Goal: Task Accomplishment & Management: Use online tool/utility

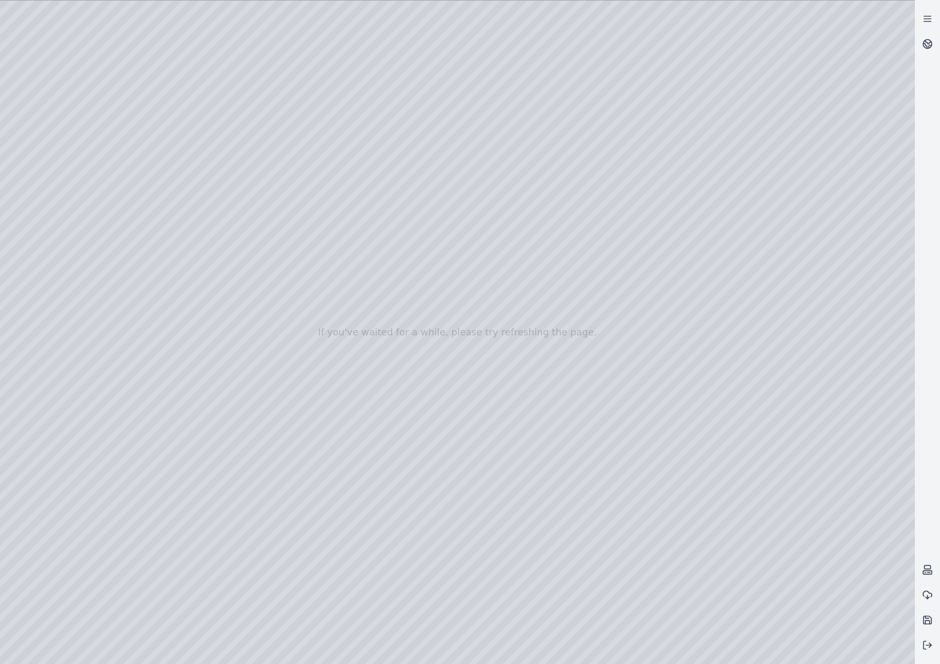
drag, startPoint x: 382, startPoint y: 463, endPoint x: 382, endPoint y: 475, distance: 12.5
click at [55, 163] on div at bounding box center [457, 332] width 915 height 663
click at [70, 364] on div at bounding box center [457, 332] width 915 height 663
click at [234, 190] on div at bounding box center [457, 332] width 915 height 663
click at [236, 186] on div at bounding box center [457, 332] width 915 height 663
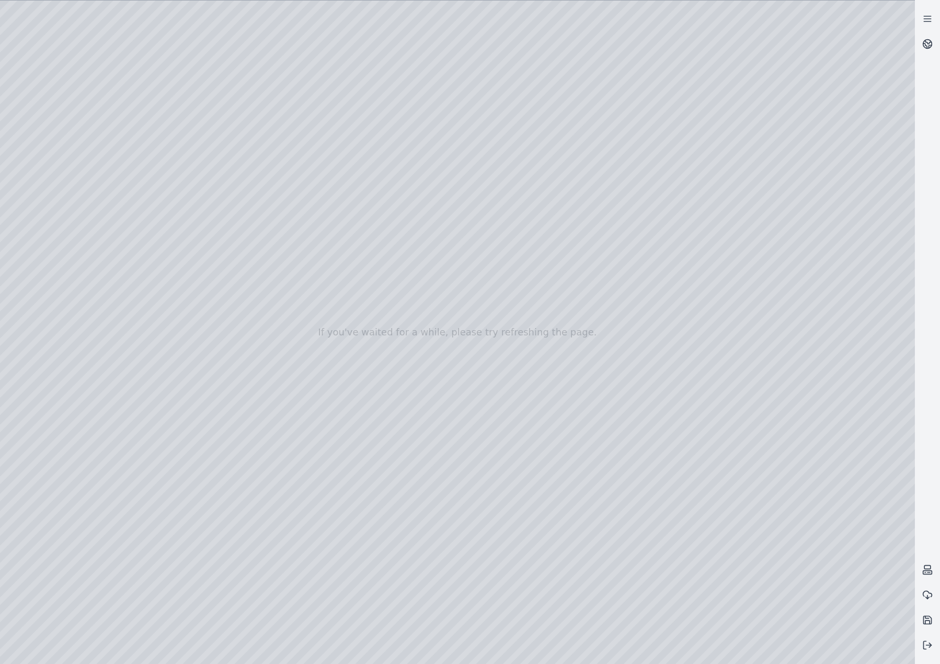
click at [183, 187] on div at bounding box center [457, 332] width 915 height 663
click at [237, 212] on div at bounding box center [457, 332] width 915 height 663
click at [504, 351] on div at bounding box center [457, 332] width 915 height 663
click at [511, 360] on div at bounding box center [457, 332] width 915 height 663
click at [124, 132] on div at bounding box center [457, 332] width 915 height 663
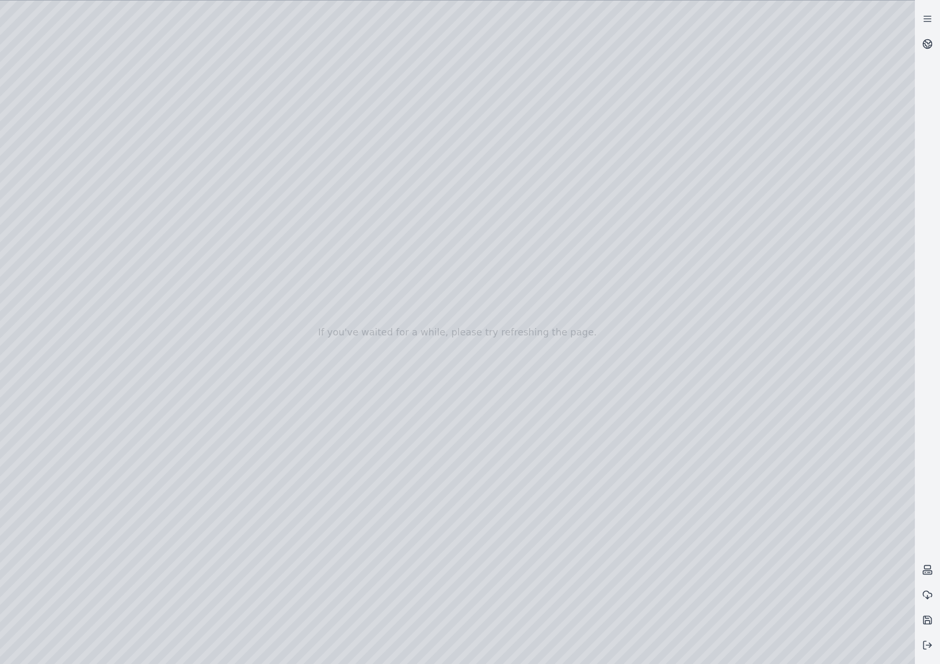
click at [125, 126] on div at bounding box center [457, 332] width 915 height 663
drag, startPoint x: 517, startPoint y: 419, endPoint x: 596, endPoint y: 398, distance: 82.3
click at [448, 387] on div at bounding box center [457, 332] width 915 height 663
click at [517, 176] on div at bounding box center [457, 332] width 915 height 663
drag, startPoint x: 558, startPoint y: 437, endPoint x: 531, endPoint y: 387, distance: 56.9
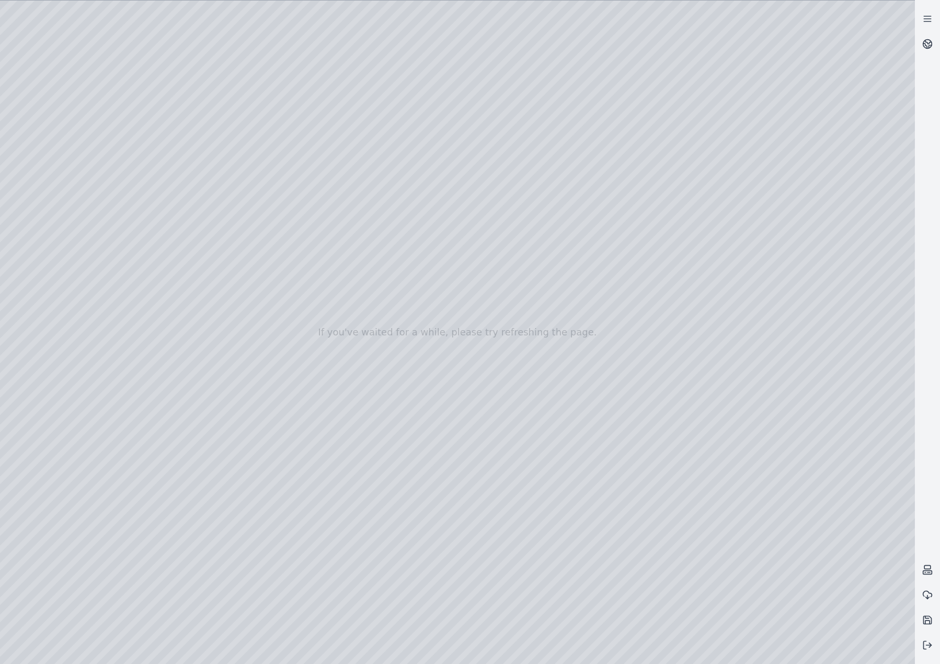
drag, startPoint x: 531, startPoint y: 387, endPoint x: 533, endPoint y: 267, distance: 120.8
click at [457, 355] on div at bounding box center [457, 332] width 915 height 663
click at [431, 393] on div at bounding box center [457, 332] width 915 height 663
drag, startPoint x: 537, startPoint y: 311, endPoint x: 538, endPoint y: 284, distance: 26.2
drag, startPoint x: 530, startPoint y: 299, endPoint x: 481, endPoint y: 158, distance: 149.2
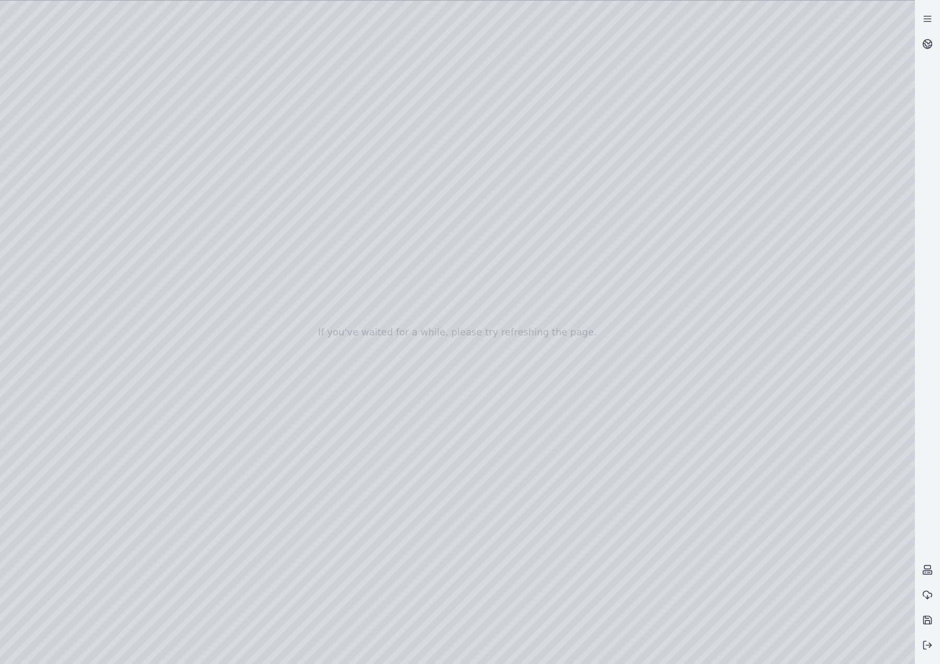
click at [481, 158] on div at bounding box center [457, 332] width 915 height 663
drag, startPoint x: 586, startPoint y: 253, endPoint x: 501, endPoint y: 12, distance: 255.5
drag, startPoint x: 605, startPoint y: 239, endPoint x: 614, endPoint y: 277, distance: 39.2
drag, startPoint x: 464, startPoint y: 361, endPoint x: 494, endPoint y: 389, distance: 41.1
drag, startPoint x: 425, startPoint y: 173, endPoint x: 645, endPoint y: 338, distance: 275.6
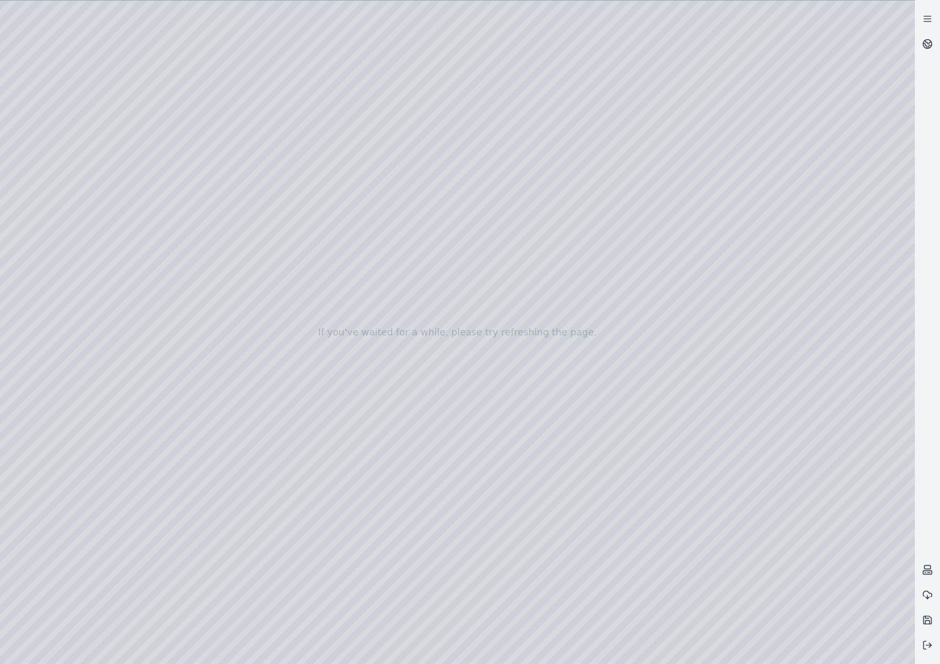
drag, startPoint x: 627, startPoint y: 396, endPoint x: 607, endPoint y: 410, distance: 24.4
drag, startPoint x: 220, startPoint y: 244, endPoint x: 491, endPoint y: 483, distance: 361.3
drag, startPoint x: 561, startPoint y: 273, endPoint x: 865, endPoint y: 379, distance: 322.6
drag, startPoint x: 511, startPoint y: 186, endPoint x: 723, endPoint y: 478, distance: 361.3
drag, startPoint x: 591, startPoint y: 449, endPoint x: 543, endPoint y: 384, distance: 80.4
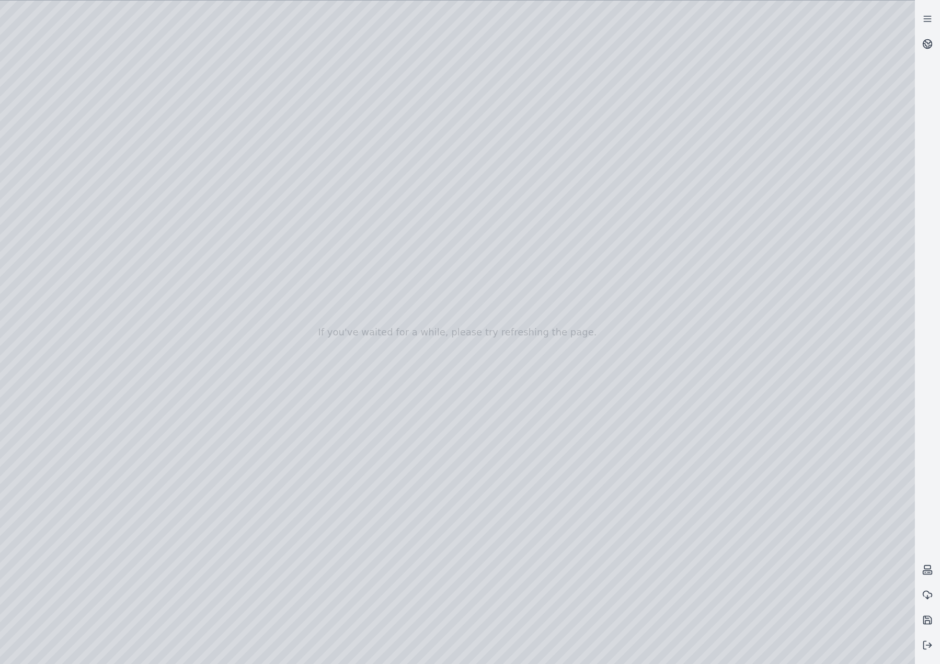
drag, startPoint x: 543, startPoint y: 387, endPoint x: 592, endPoint y: 223, distance: 171.5
drag, startPoint x: 622, startPoint y: 475, endPoint x: 613, endPoint y: 449, distance: 28.3
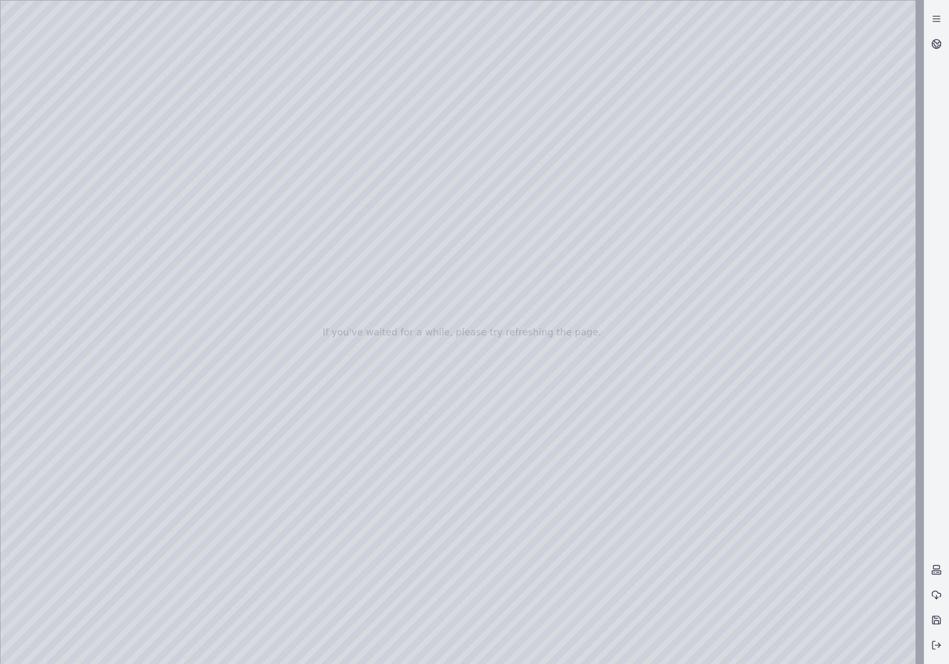
drag, startPoint x: 551, startPoint y: 329, endPoint x: 410, endPoint y: 293, distance: 145.9
drag, startPoint x: 586, startPoint y: 365, endPoint x: 593, endPoint y: 350, distance: 17.1
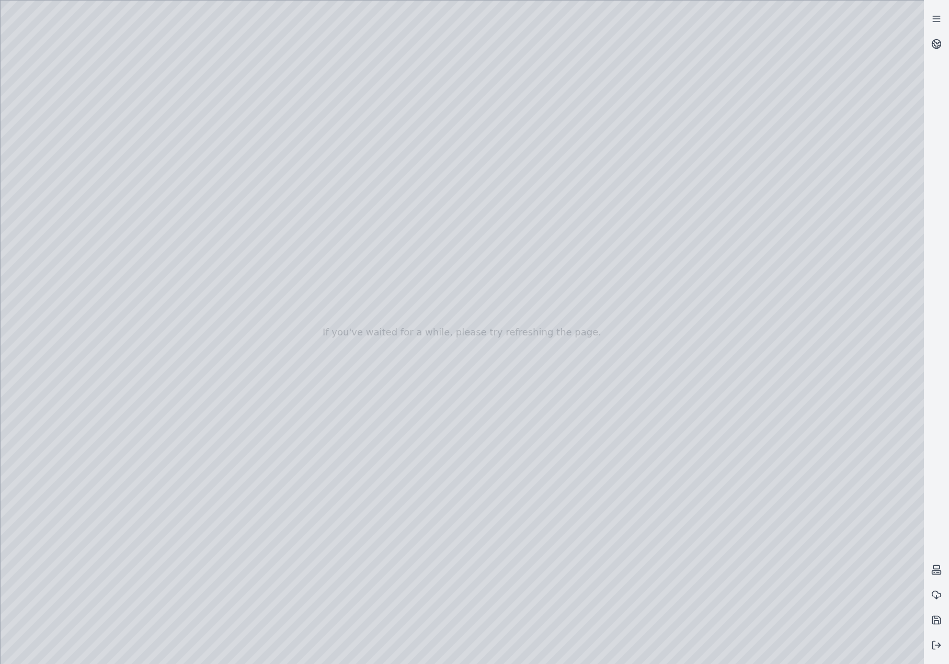
drag, startPoint x: 686, startPoint y: 347, endPoint x: 315, endPoint y: 438, distance: 381.6
drag, startPoint x: 573, startPoint y: 396, endPoint x: 530, endPoint y: 350, distance: 62.9
drag, startPoint x: 575, startPoint y: 455, endPoint x: 527, endPoint y: 418, distance: 61.5
click at [527, 418] on div at bounding box center [462, 332] width 923 height 663
drag, startPoint x: 543, startPoint y: 454, endPoint x: 485, endPoint y: 353, distance: 116.7
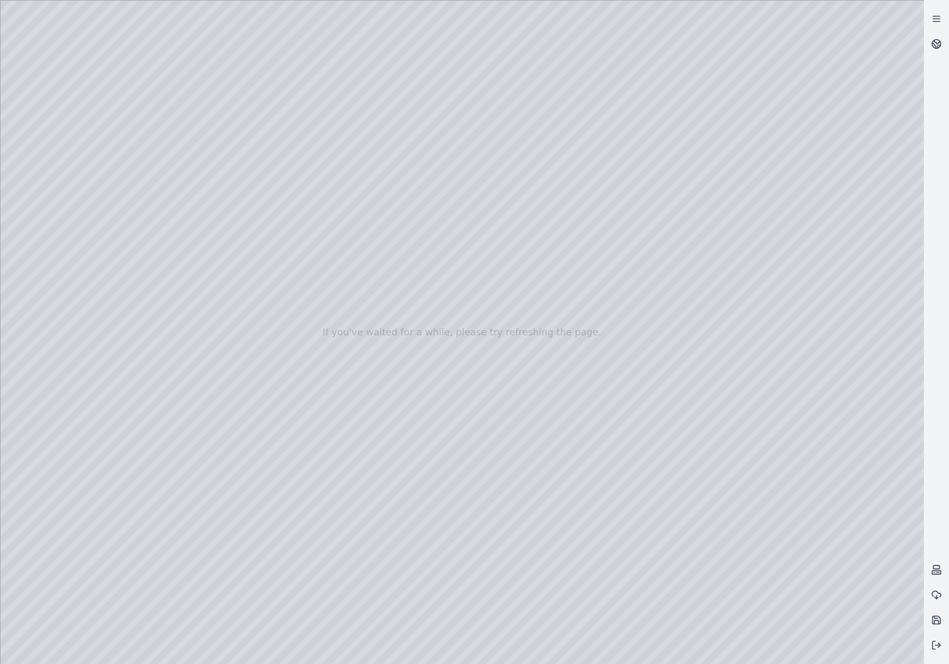
drag, startPoint x: 558, startPoint y: 443, endPoint x: 538, endPoint y: 429, distance: 25.5
click at [539, 435] on div at bounding box center [462, 332] width 923 height 663
drag, startPoint x: 540, startPoint y: 428, endPoint x: 488, endPoint y: 399, distance: 59.5
drag, startPoint x: 484, startPoint y: 397, endPoint x: 496, endPoint y: 403, distance: 13.6
drag, startPoint x: 472, startPoint y: 363, endPoint x: 486, endPoint y: 366, distance: 14.9
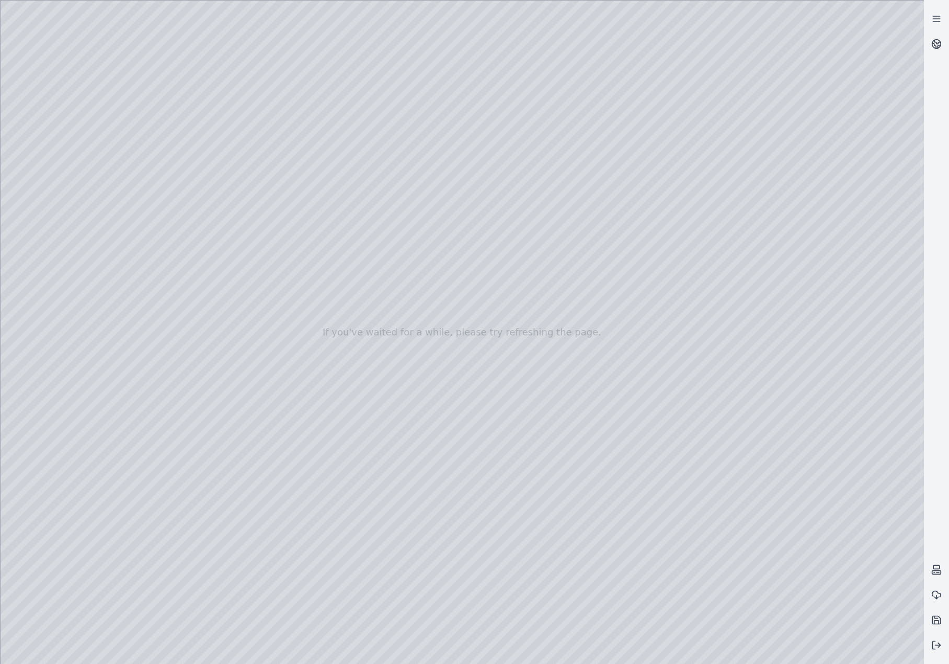
click at [486, 366] on div at bounding box center [462, 332] width 923 height 663
drag, startPoint x: 481, startPoint y: 368, endPoint x: 548, endPoint y: 410, distance: 79.6
drag, startPoint x: 526, startPoint y: 404, endPoint x: 535, endPoint y: 402, distance: 9.6
drag, startPoint x: 652, startPoint y: 343, endPoint x: 374, endPoint y: 367, distance: 278.7
drag, startPoint x: 432, startPoint y: 454, endPoint x: 932, endPoint y: 419, distance: 500.6
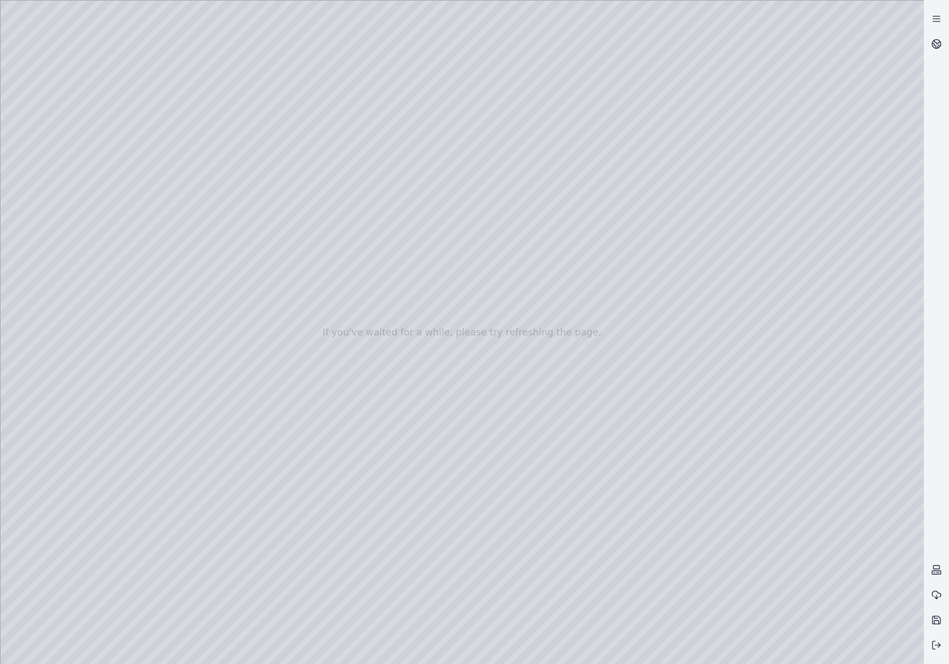
drag, startPoint x: 506, startPoint y: 424, endPoint x: 848, endPoint y: 384, distance: 344.2
click at [933, 47] on icon at bounding box center [936, 44] width 10 height 10
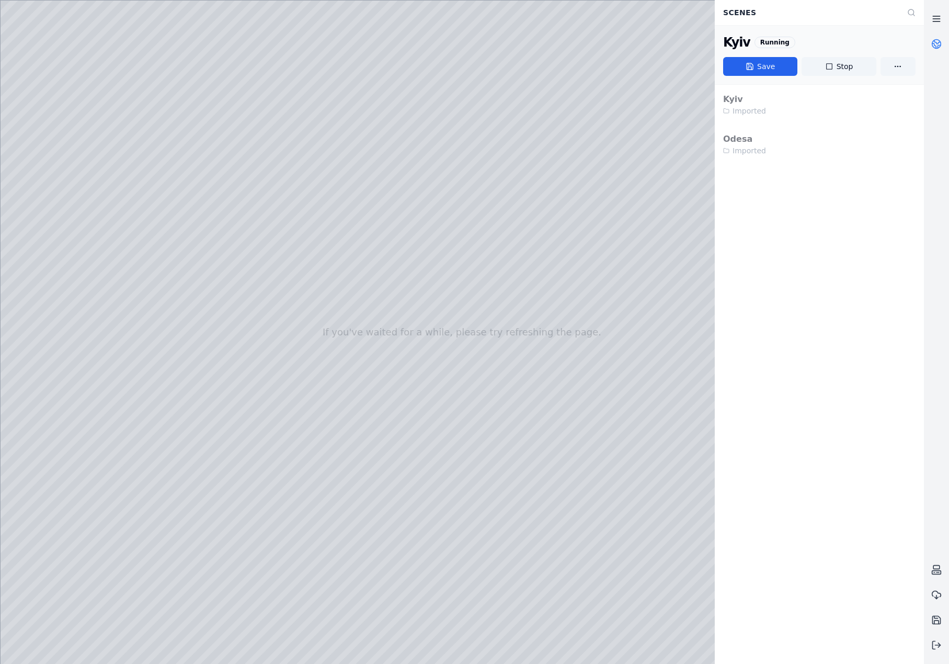
click at [940, 11] on link at bounding box center [936, 18] width 25 height 25
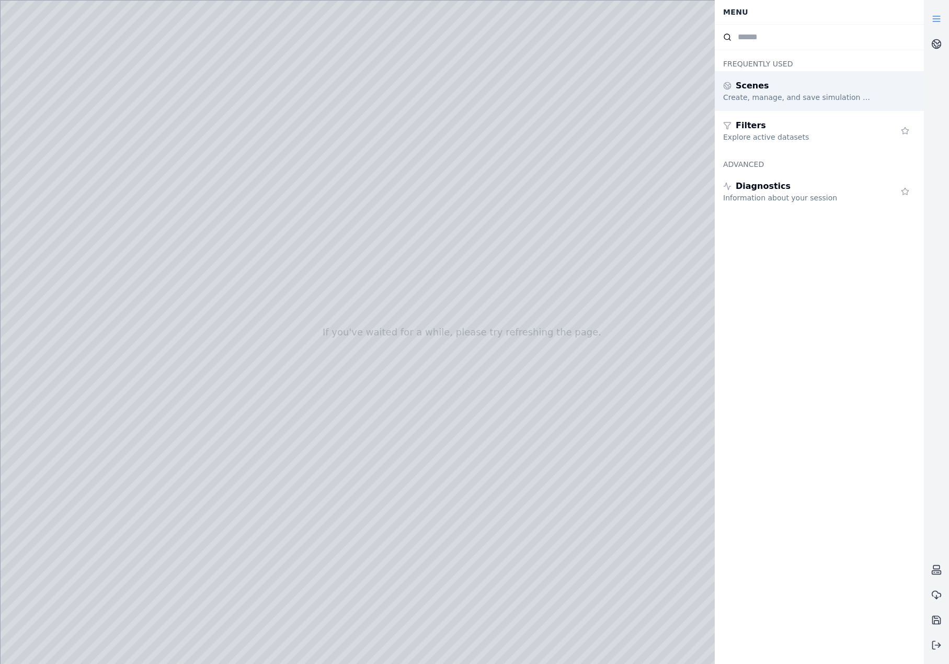
click at [777, 92] on div "Scenes" at bounding box center [798, 85] width 151 height 13
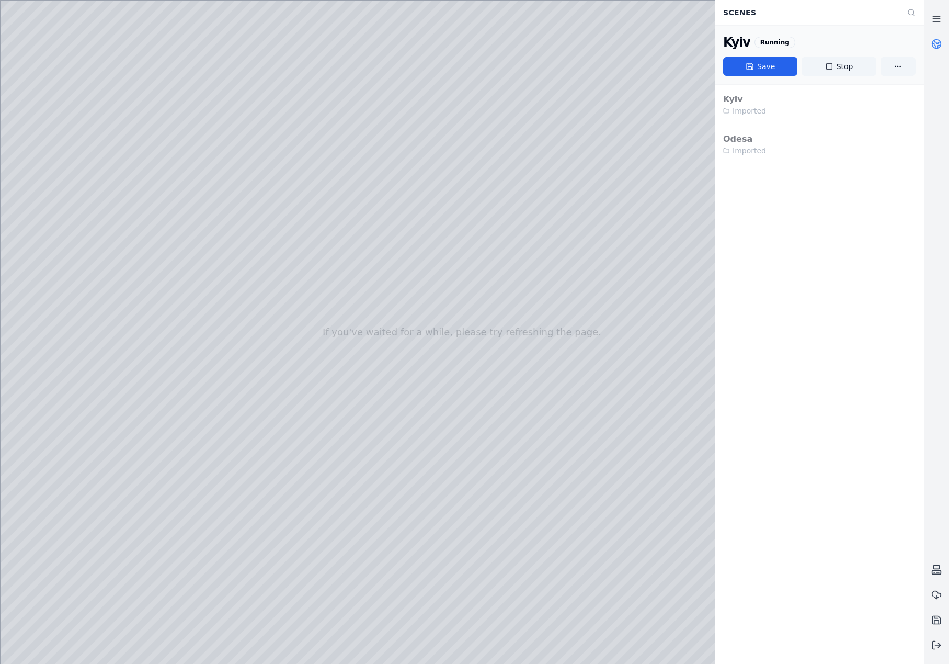
click at [932, 16] on icon at bounding box center [936, 19] width 10 height 10
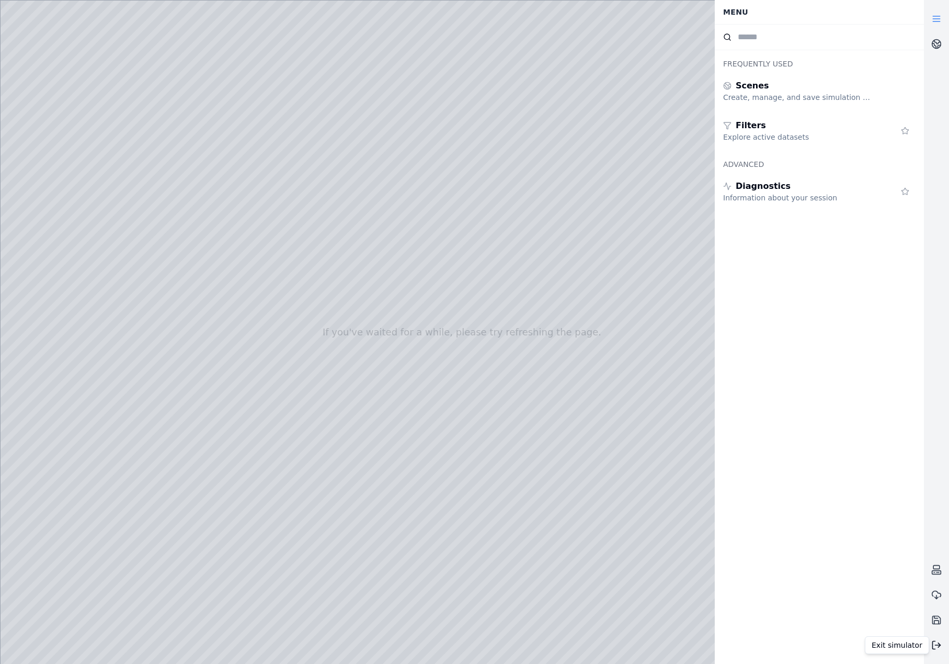
click at [937, 639] on button at bounding box center [936, 644] width 25 height 25
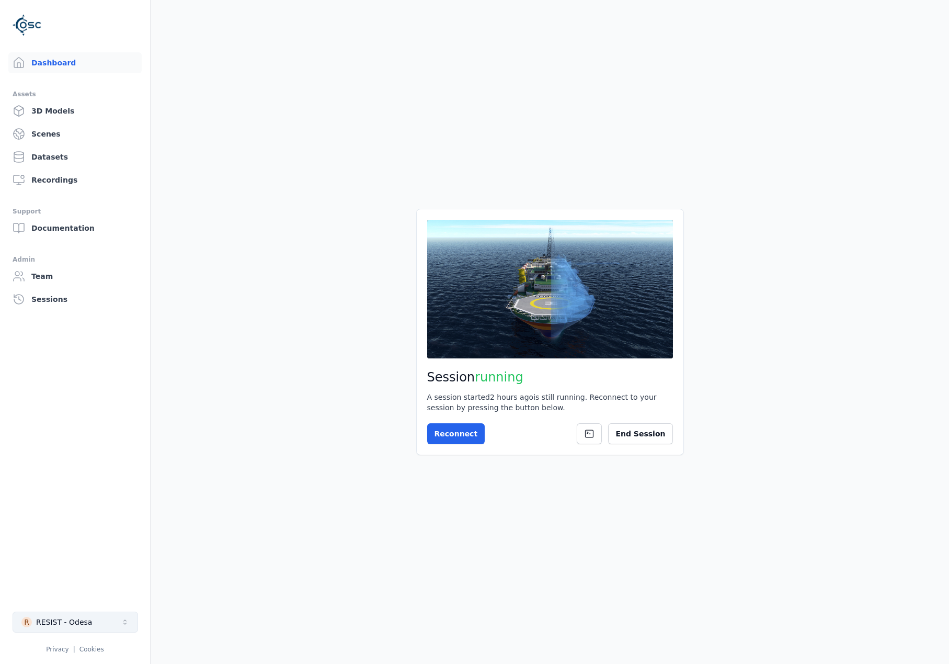
click at [100, 624] on button "R RESIST - Odesa" at bounding box center [75, 621] width 125 height 21
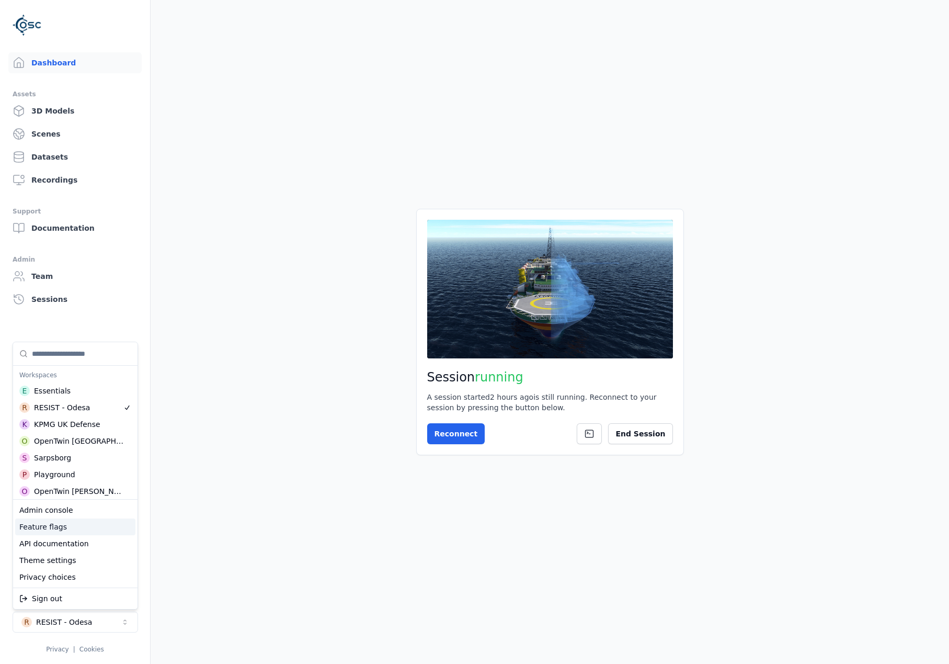
click at [93, 531] on div "Feature flags" at bounding box center [75, 526] width 120 height 17
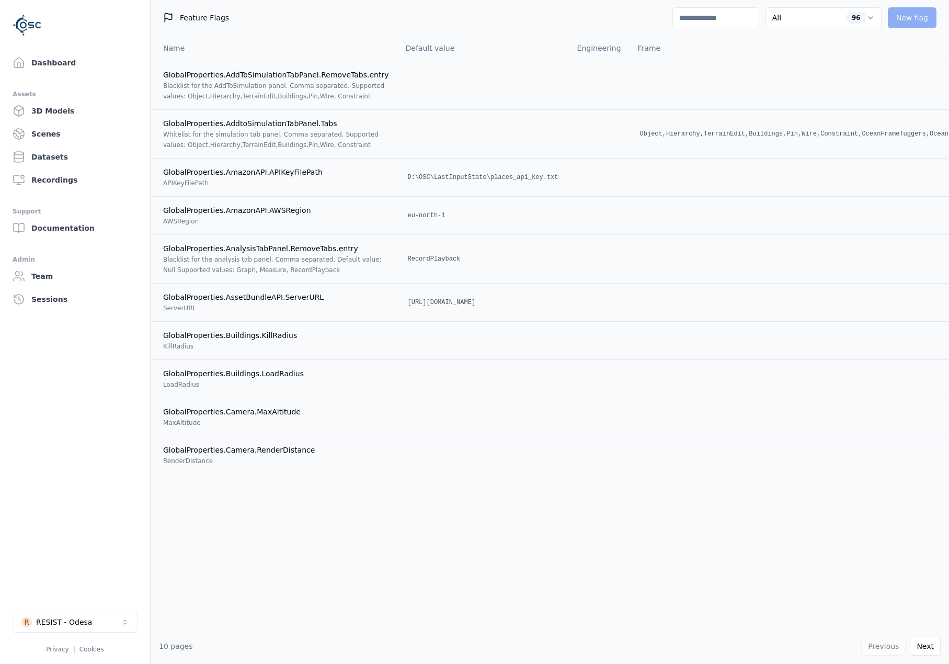
click at [686, 22] on input at bounding box center [715, 17] width 87 height 21
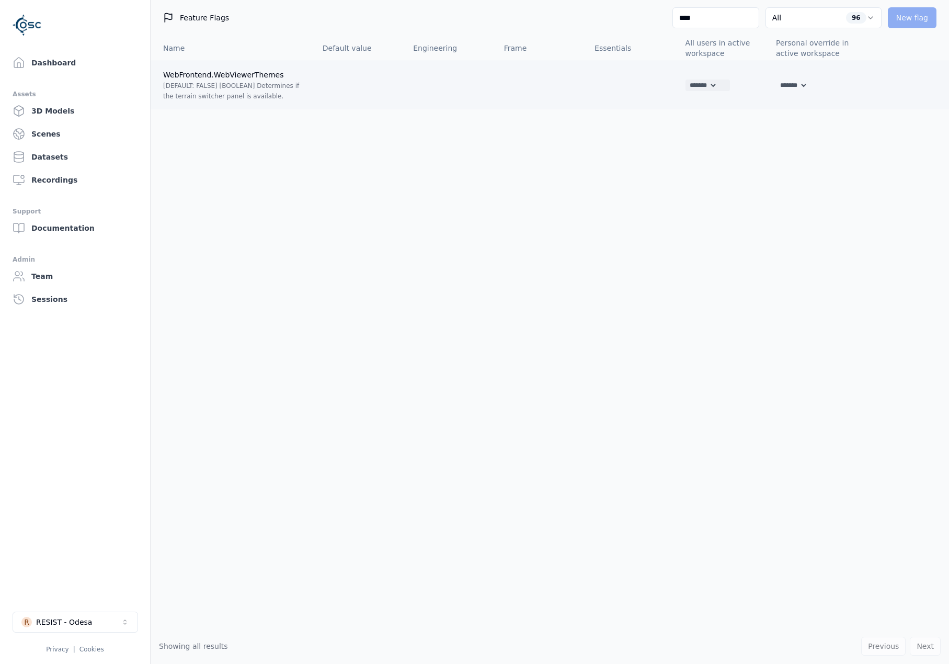
type input "****"
click at [711, 83] on select "******* **** *****" at bounding box center [702, 85] width 32 height 12
select select "****"
click at [686, 79] on select "******* **** *****" at bounding box center [702, 85] width 32 height 12
click at [728, 82] on icon at bounding box center [724, 85] width 8 height 8
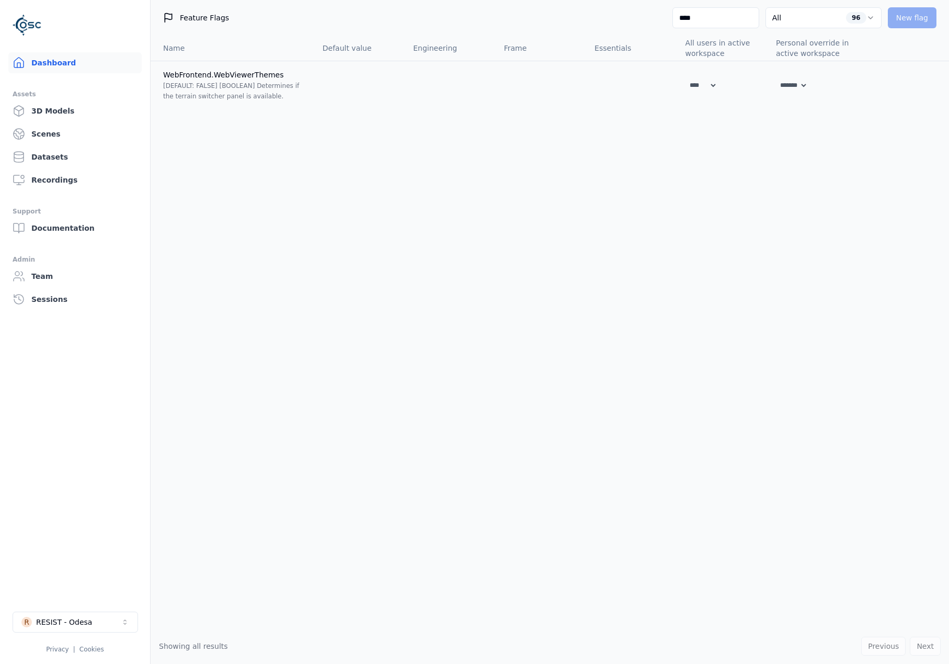
click at [91, 65] on link "Dashboard" at bounding box center [74, 62] width 133 height 21
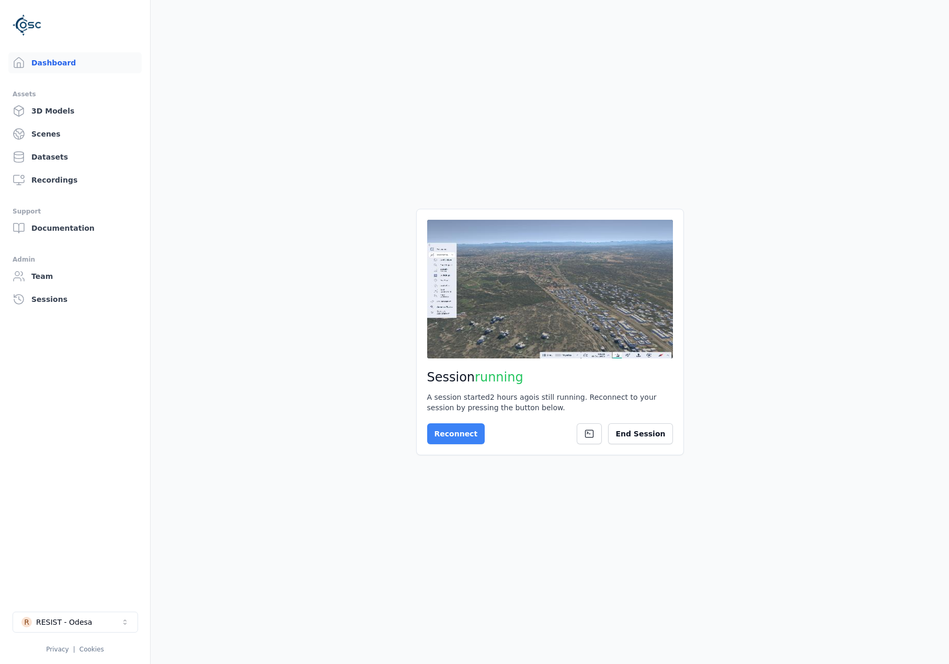
click at [449, 430] on button "Reconnect" at bounding box center [456, 433] width 58 height 21
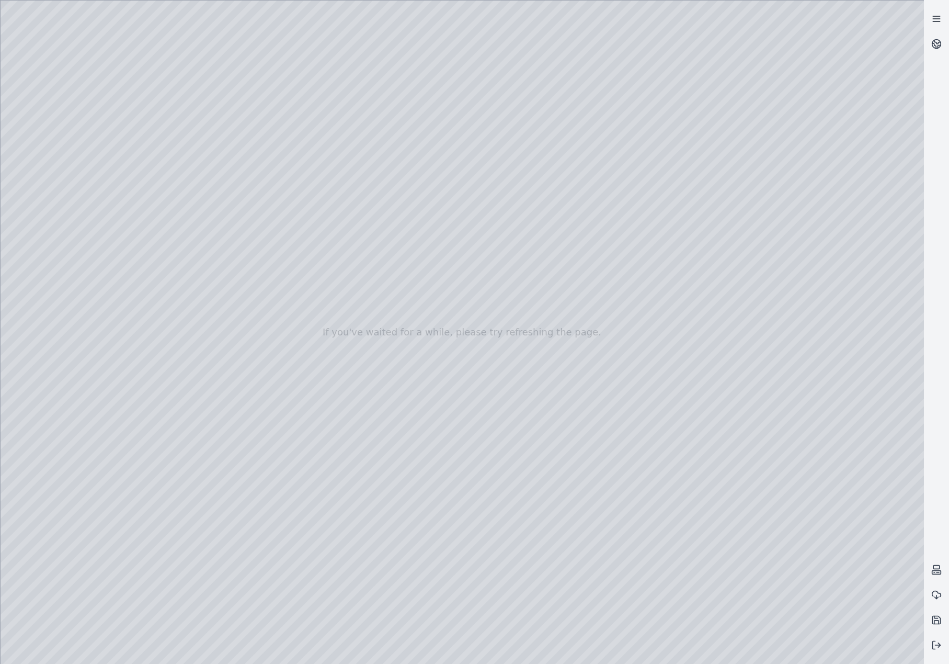
click at [940, 17] on icon at bounding box center [936, 19] width 10 height 10
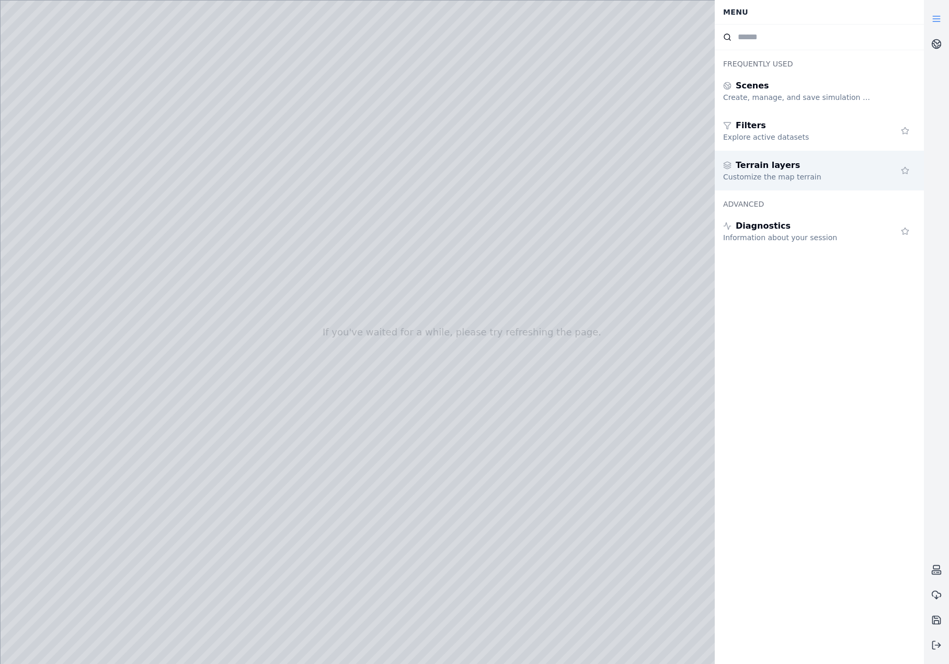
click at [806, 166] on div "Terrain layers" at bounding box center [798, 165] width 151 height 13
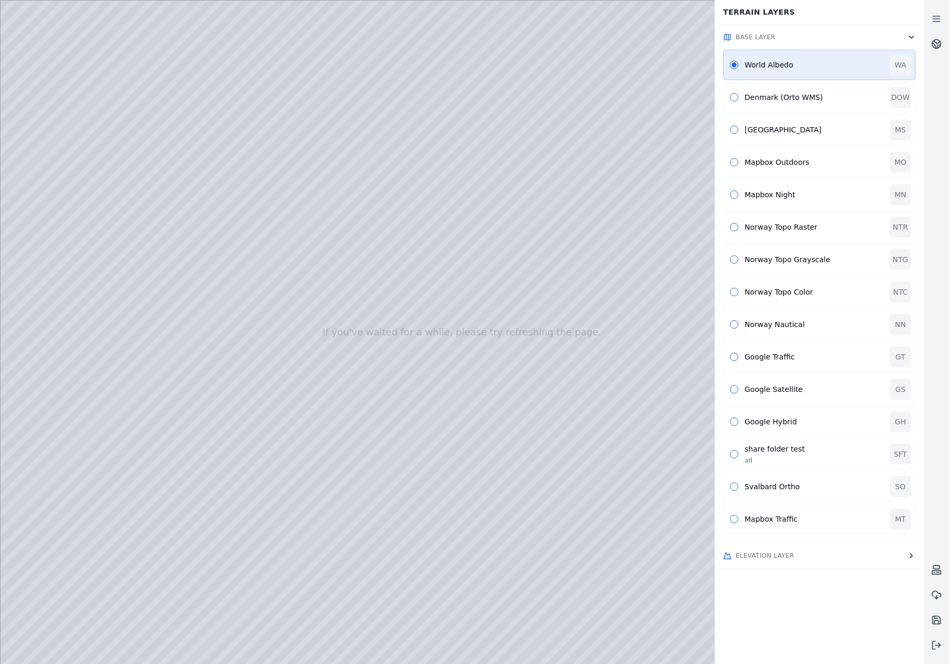
click at [764, 558] on span "Elevation Layer" at bounding box center [765, 555] width 59 height 8
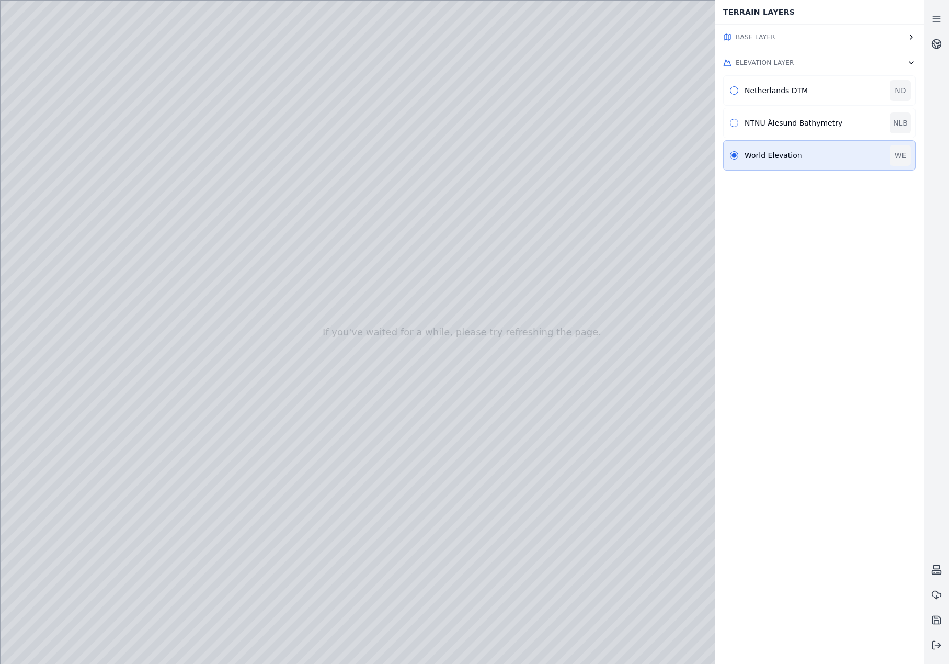
click at [815, 57] on button "Elevation Layer" at bounding box center [819, 62] width 209 height 25
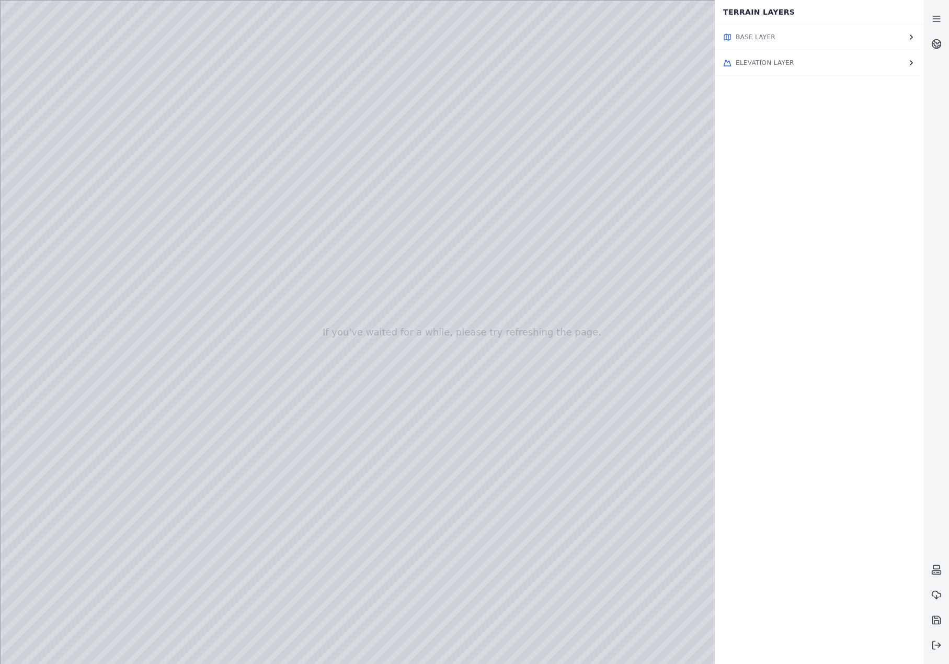
click at [808, 59] on button "Elevation Layer" at bounding box center [819, 62] width 209 height 25
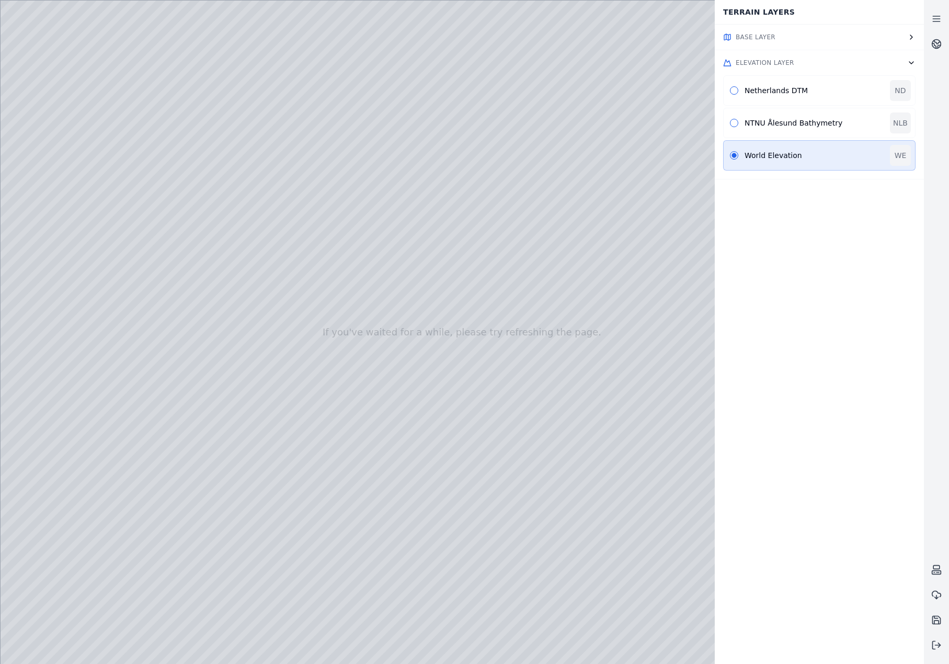
click at [802, 41] on button "Base Layer" at bounding box center [819, 37] width 209 height 25
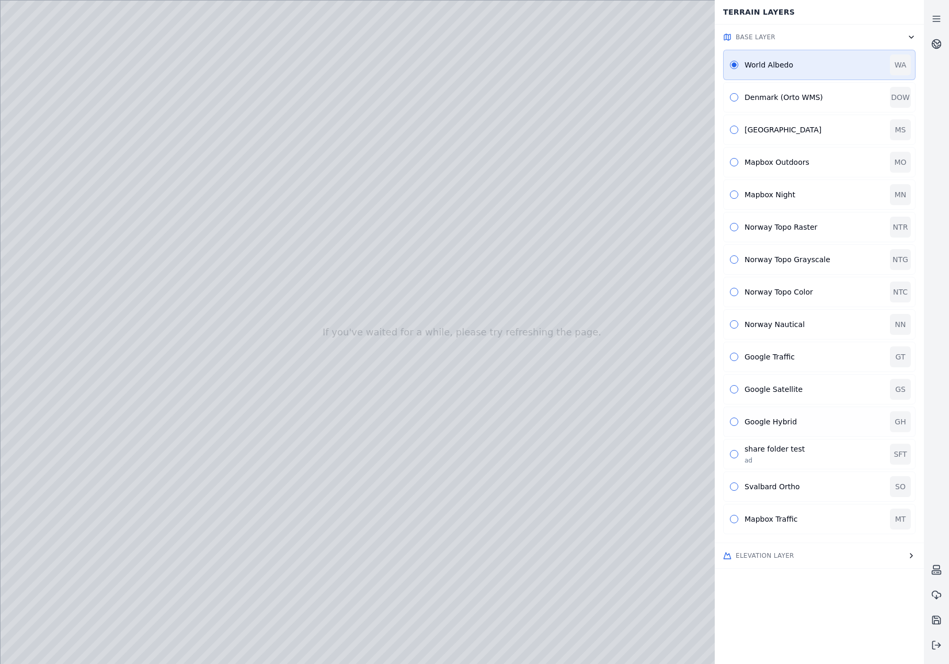
click at [735, 419] on button "button" at bounding box center [734, 421] width 8 height 8
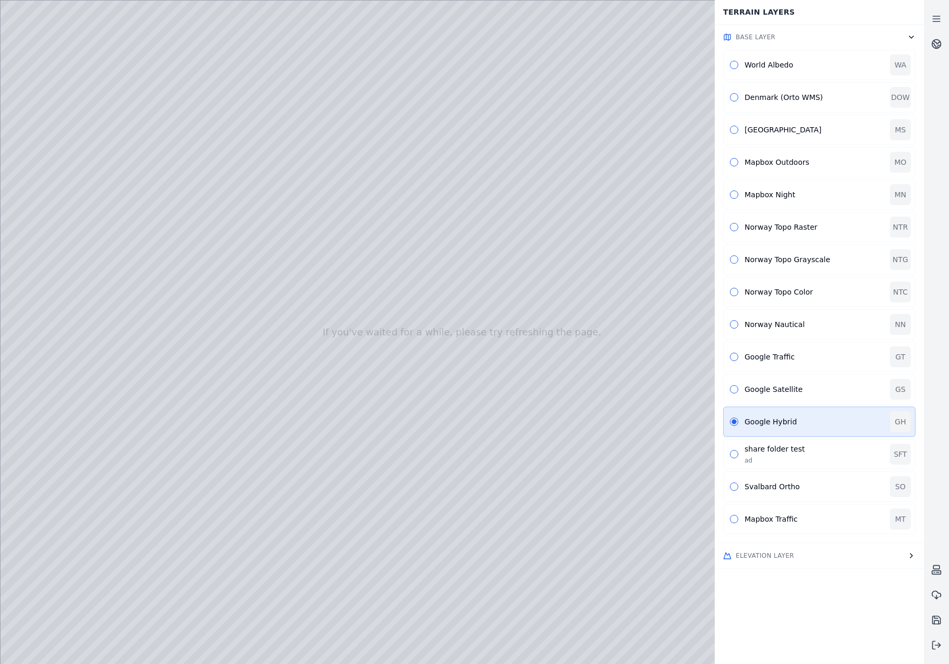
drag, startPoint x: 497, startPoint y: 424, endPoint x: 372, endPoint y: 371, distance: 135.0
drag, startPoint x: 383, startPoint y: 296, endPoint x: 464, endPoint y: 521, distance: 239.3
drag, startPoint x: 601, startPoint y: 522, endPoint x: 329, endPoint y: 497, distance: 273.1
drag, startPoint x: 542, startPoint y: 528, endPoint x: 373, endPoint y: 383, distance: 222.2
drag, startPoint x: 341, startPoint y: 526, endPoint x: 564, endPoint y: 406, distance: 253.2
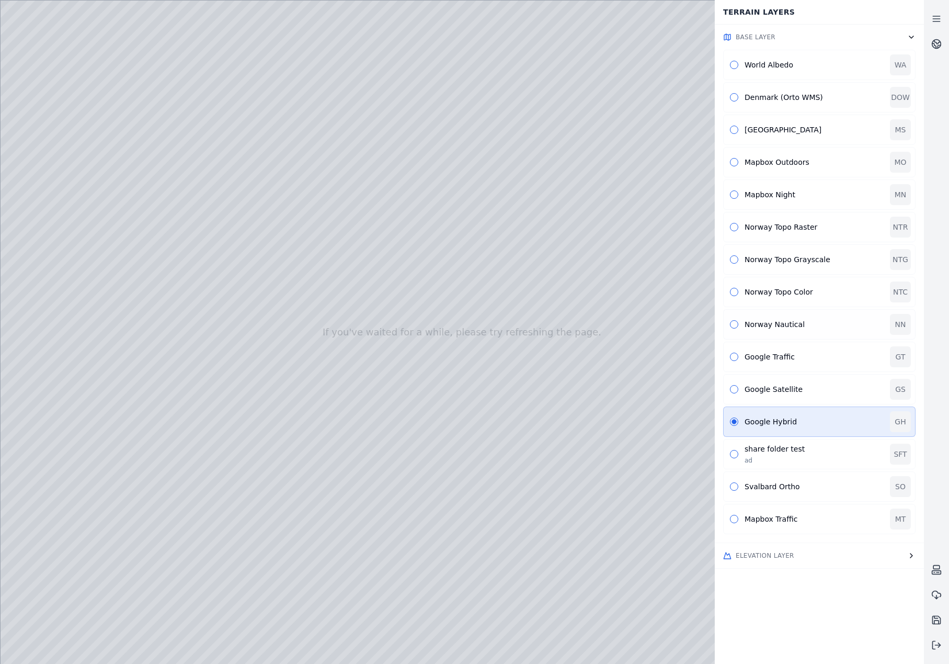
click at [747, 326] on div "Norway Nautical" at bounding box center [814, 324] width 139 height 10
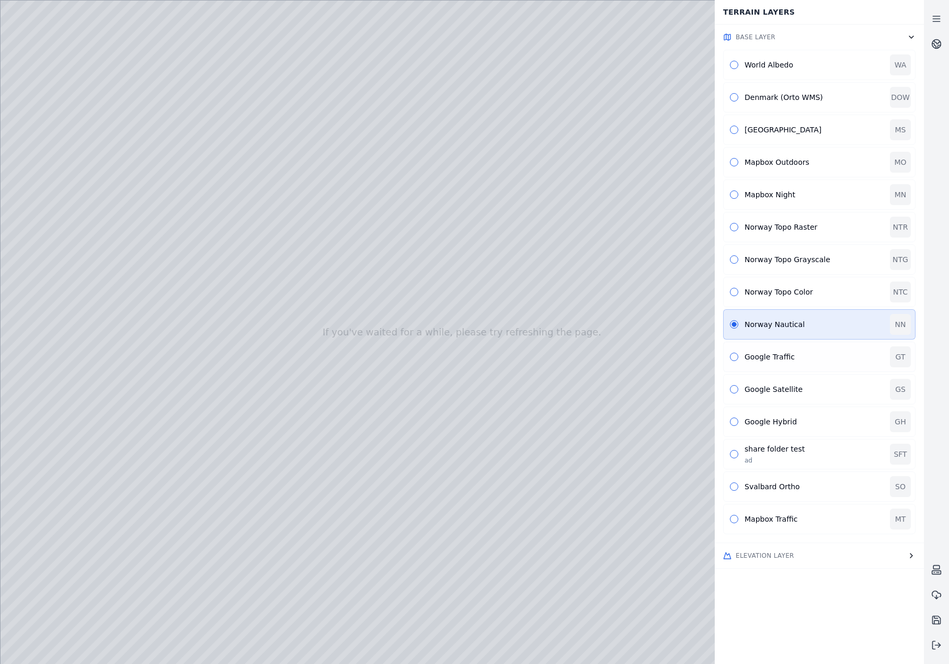
click at [740, 352] on div "Google Traffic GT" at bounding box center [819, 356] width 192 height 30
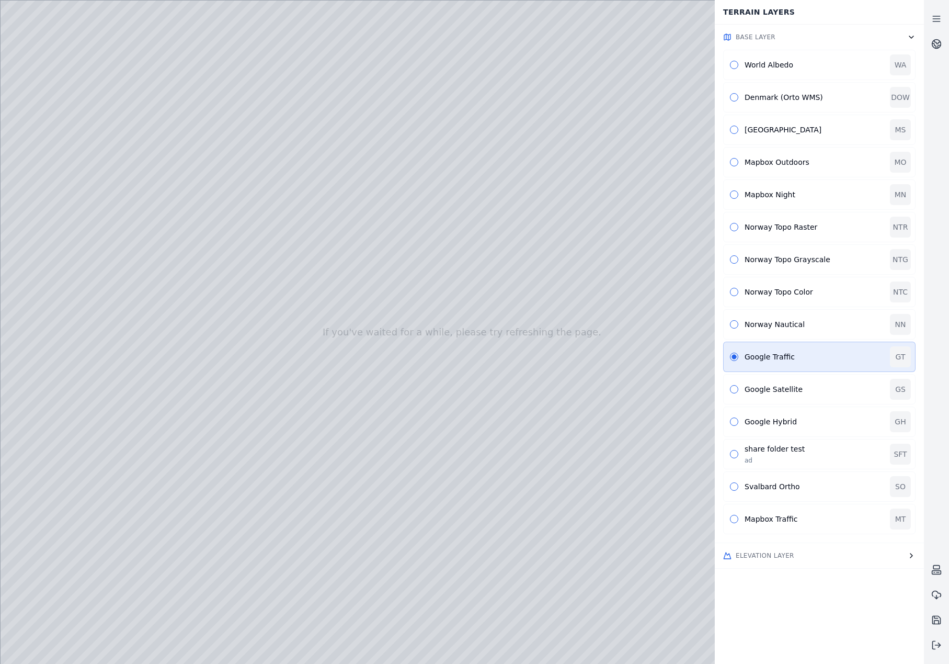
drag, startPoint x: 538, startPoint y: 447, endPoint x: 364, endPoint y: 302, distance: 225.4
drag, startPoint x: 423, startPoint y: 460, endPoint x: 386, endPoint y: 340, distance: 125.2
drag, startPoint x: 626, startPoint y: 418, endPoint x: 395, endPoint y: 286, distance: 265.9
drag, startPoint x: 526, startPoint y: 408, endPoint x: 390, endPoint y: 348, distance: 148.9
drag, startPoint x: 247, startPoint y: 350, endPoint x: 535, endPoint y: 404, distance: 293.7
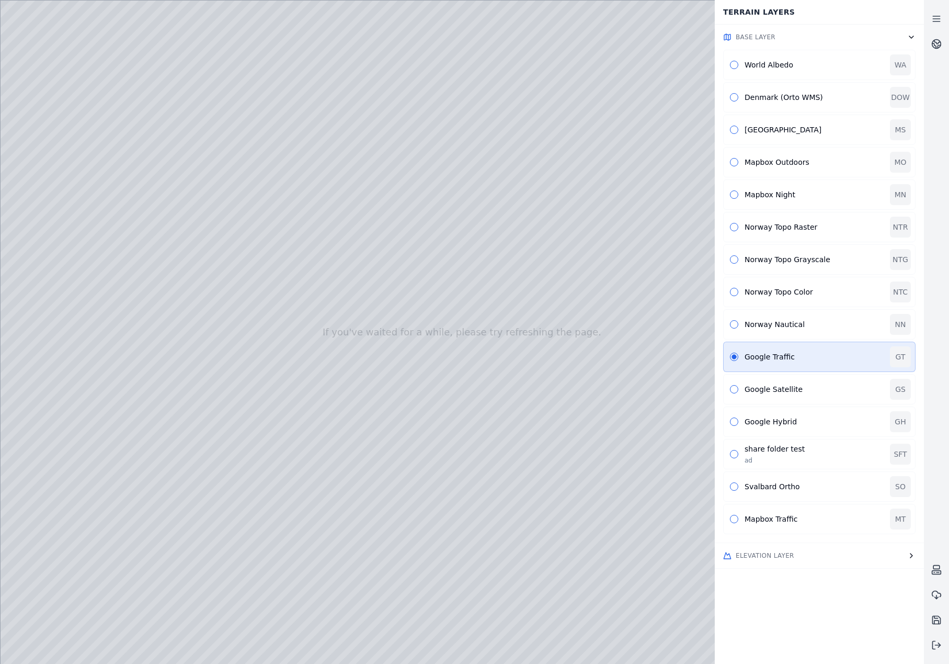
drag, startPoint x: 343, startPoint y: 301, endPoint x: 524, endPoint y: 444, distance: 231.9
drag, startPoint x: 252, startPoint y: 480, endPoint x: 456, endPoint y: 326, distance: 255.9
drag, startPoint x: 568, startPoint y: 473, endPoint x: 437, endPoint y: 435, distance: 136.5
drag, startPoint x: 532, startPoint y: 261, endPoint x: 337, endPoint y: 392, distance: 234.7
drag, startPoint x: 551, startPoint y: 325, endPoint x: 452, endPoint y: 383, distance: 114.6
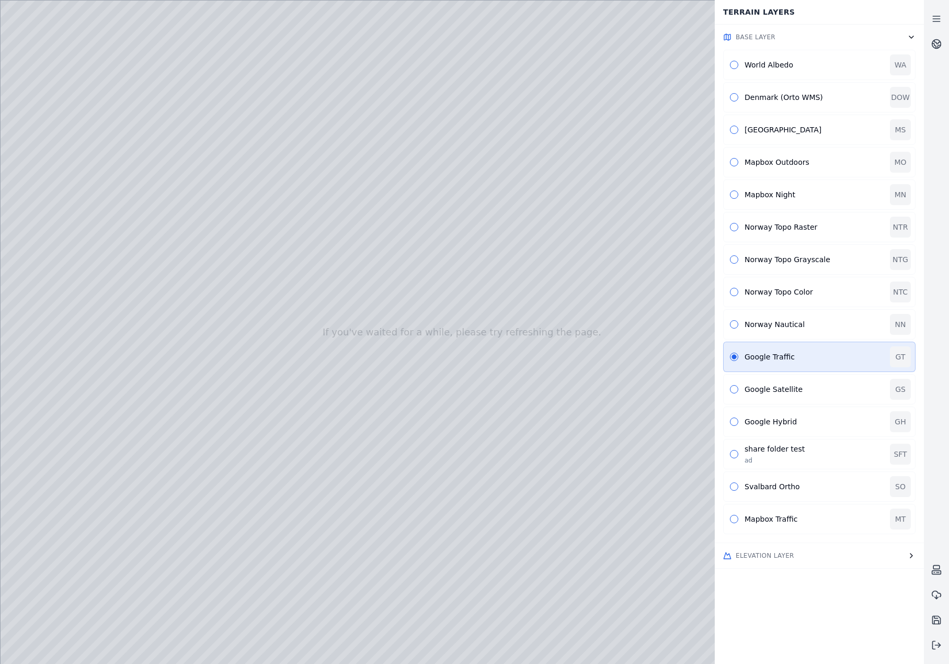
drag, startPoint x: 259, startPoint y: 447, endPoint x: 453, endPoint y: 291, distance: 248.5
drag, startPoint x: 304, startPoint y: 405, endPoint x: 451, endPoint y: 352, distance: 156.1
drag, startPoint x: 437, startPoint y: 399, endPoint x: 442, endPoint y: 429, distance: 30.7
drag, startPoint x: 300, startPoint y: 484, endPoint x: 410, endPoint y: 407, distance: 135.2
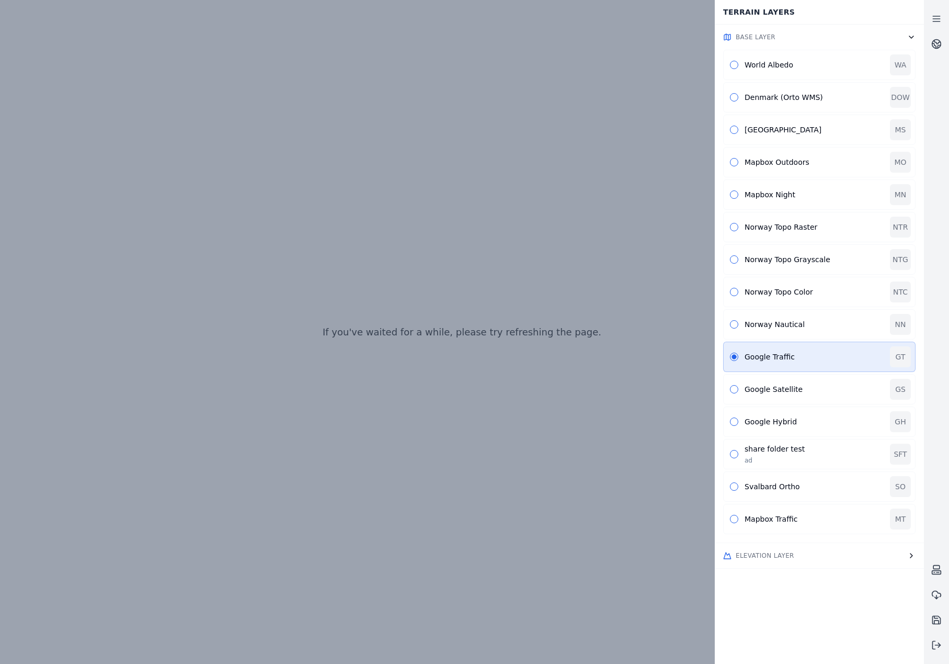
type button "GOOGLE_TRAFFIC"
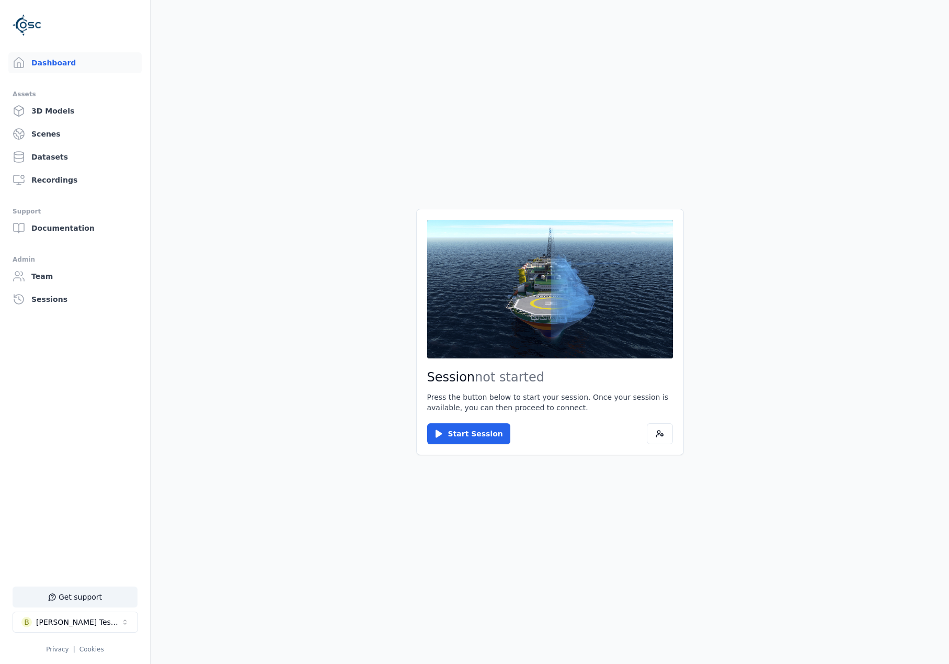
click at [463, 444] on div "Session not started Press the button below to start your session. Once your ses…" at bounding box center [550, 332] width 268 height 246
click at [469, 439] on button "Start Session" at bounding box center [468, 433] width 83 height 21
click at [454, 426] on button "Connect" at bounding box center [451, 433] width 48 height 21
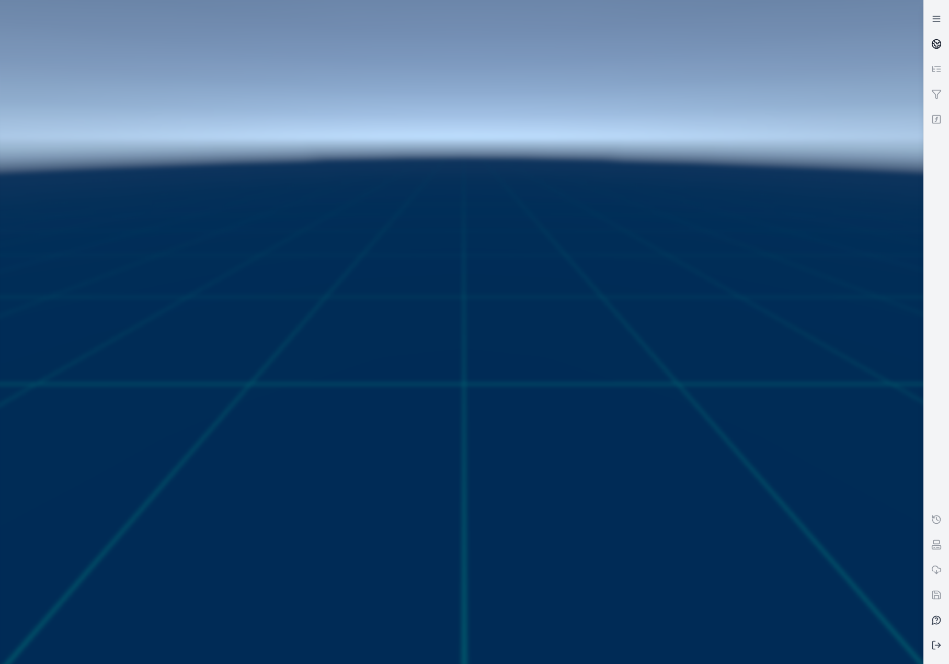
click at [936, 47] on icon at bounding box center [934, 45] width 4 height 5
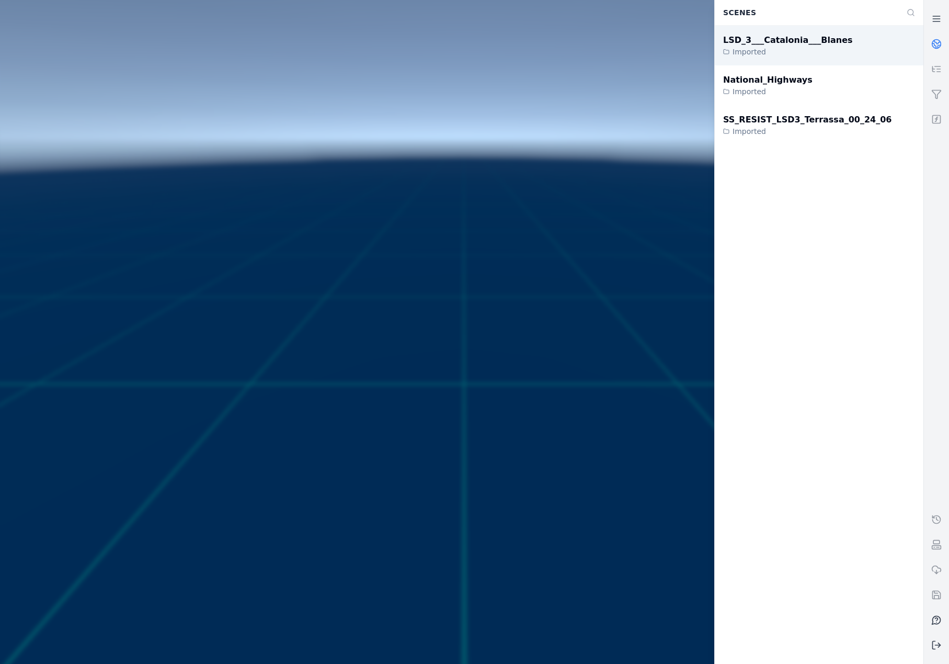
click at [821, 54] on div "Imported" at bounding box center [788, 52] width 130 height 10
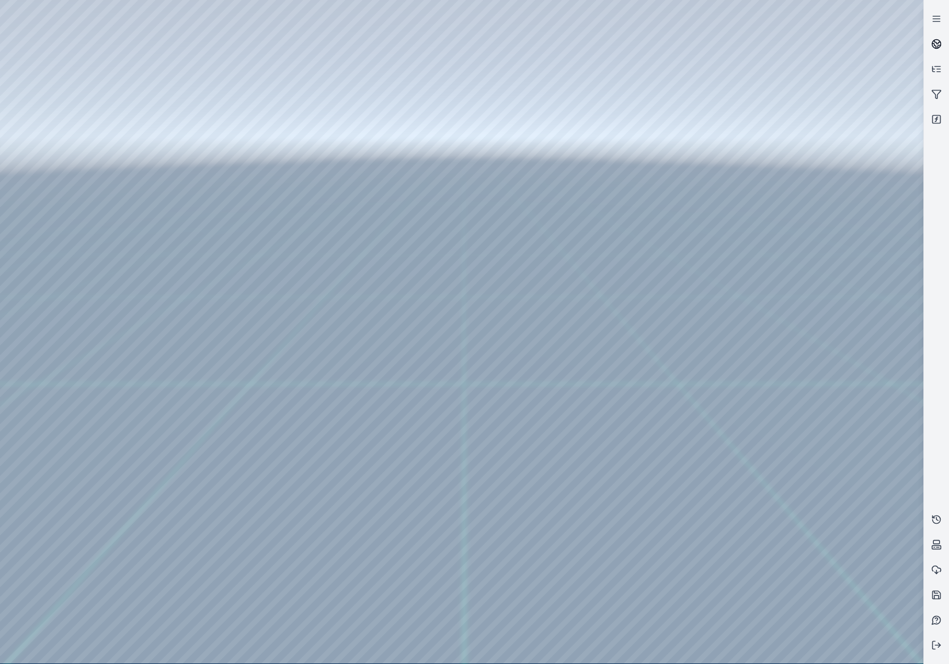
click at [931, 42] on icon at bounding box center [936, 44] width 10 height 10
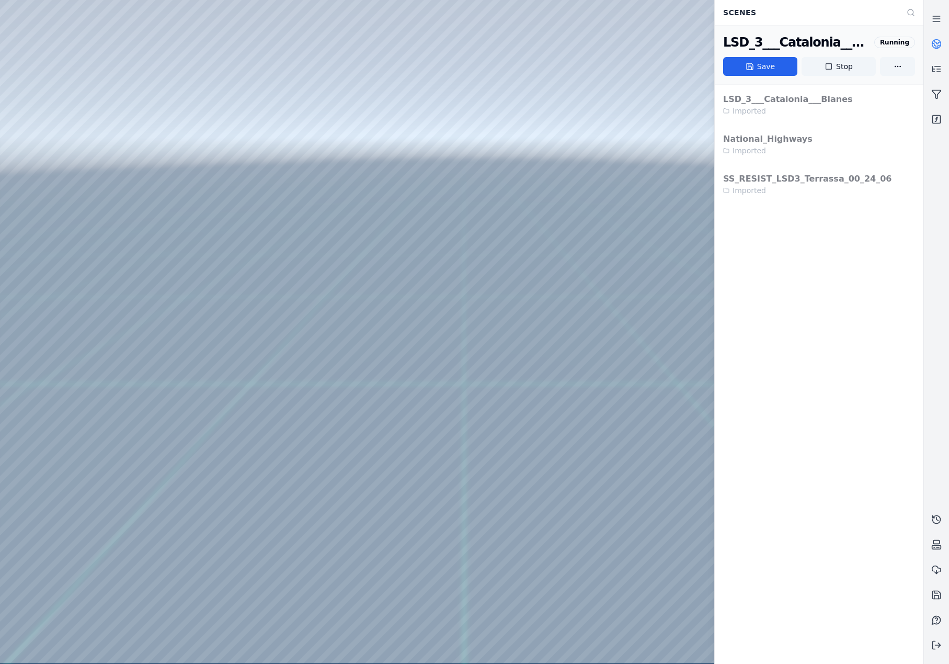
click at [932, 40] on icon at bounding box center [936, 44] width 10 height 10
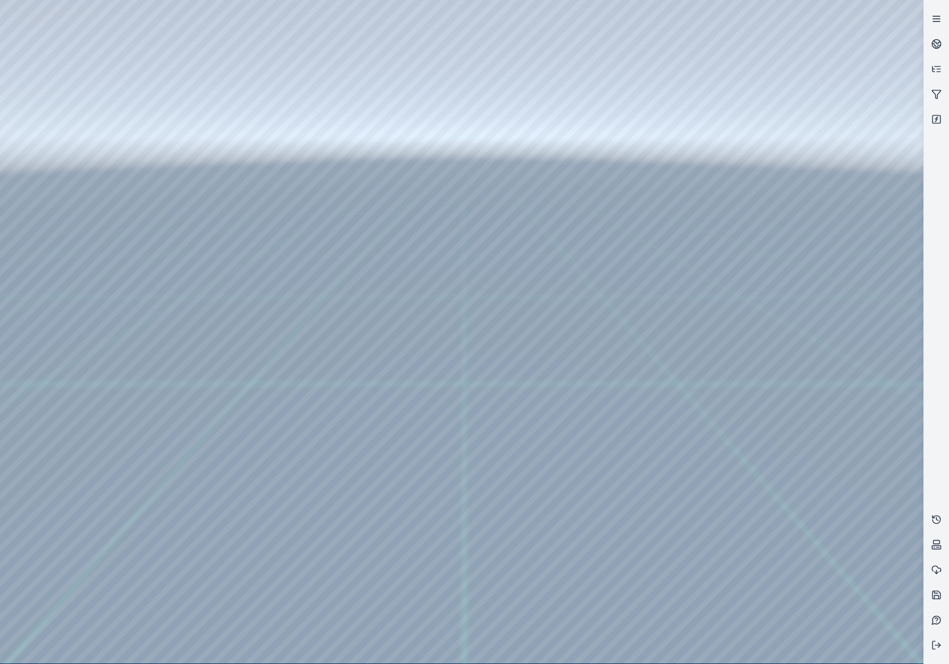
click at [937, 17] on icon at bounding box center [936, 19] width 10 height 10
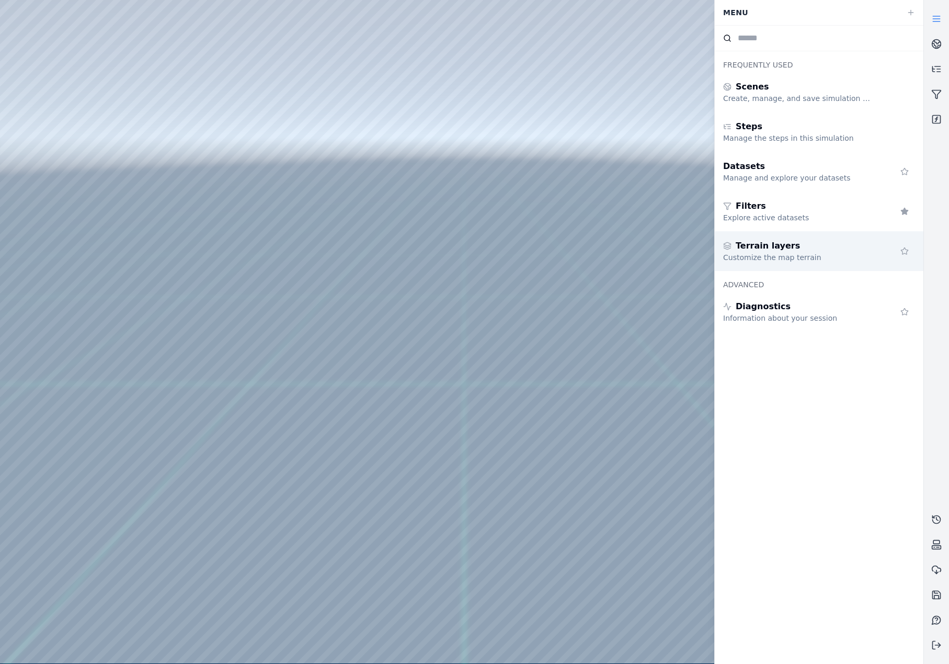
click at [786, 247] on div "Terrain layers" at bounding box center [798, 245] width 151 height 13
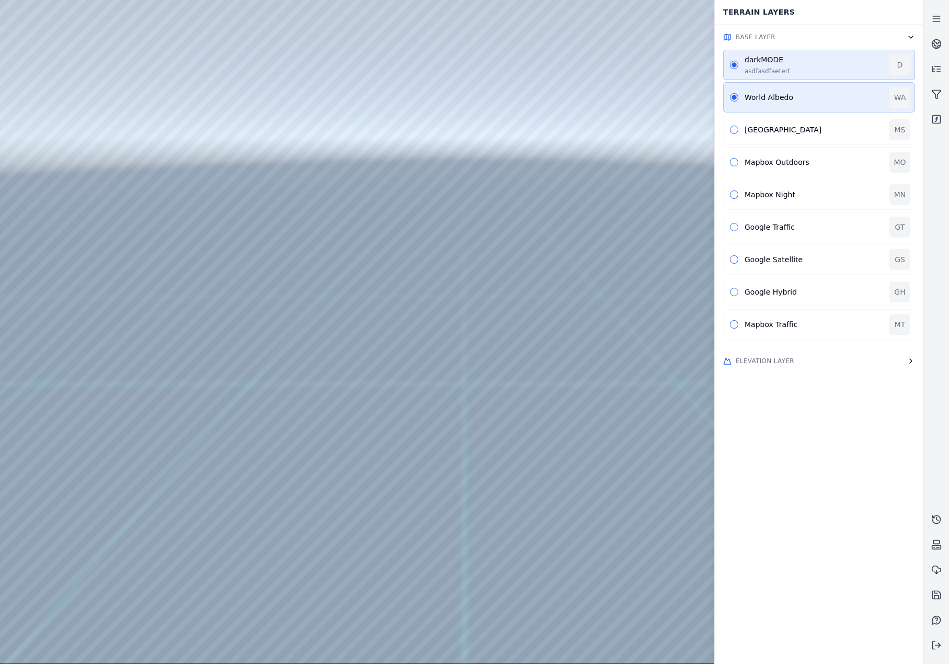
click at [748, 112] on div "World Albedo WA" at bounding box center [819, 97] width 192 height 30
click at [756, 133] on div "[GEOGRAPHIC_DATA]" at bounding box center [814, 129] width 139 height 10
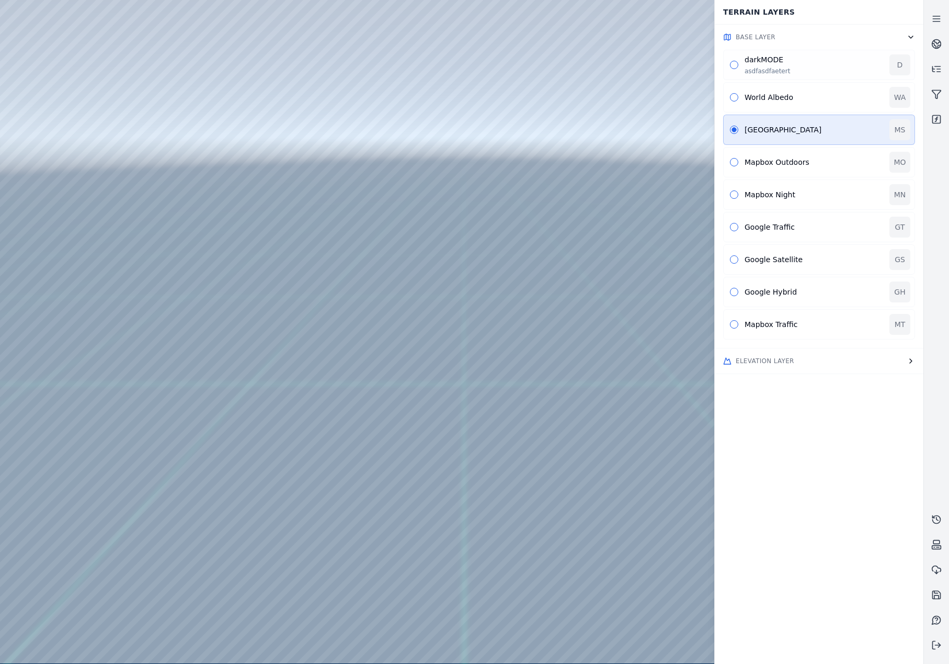
click at [758, 72] on div "asdfasdfaetert" at bounding box center [814, 71] width 139 height 8
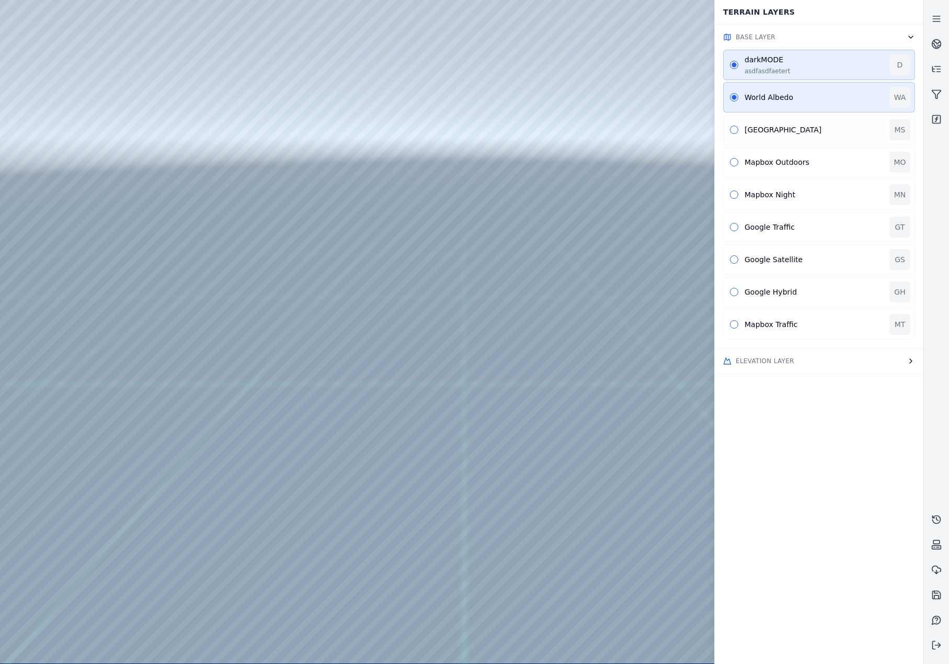
click at [743, 127] on div "Mapbox Street MS" at bounding box center [819, 130] width 192 height 30
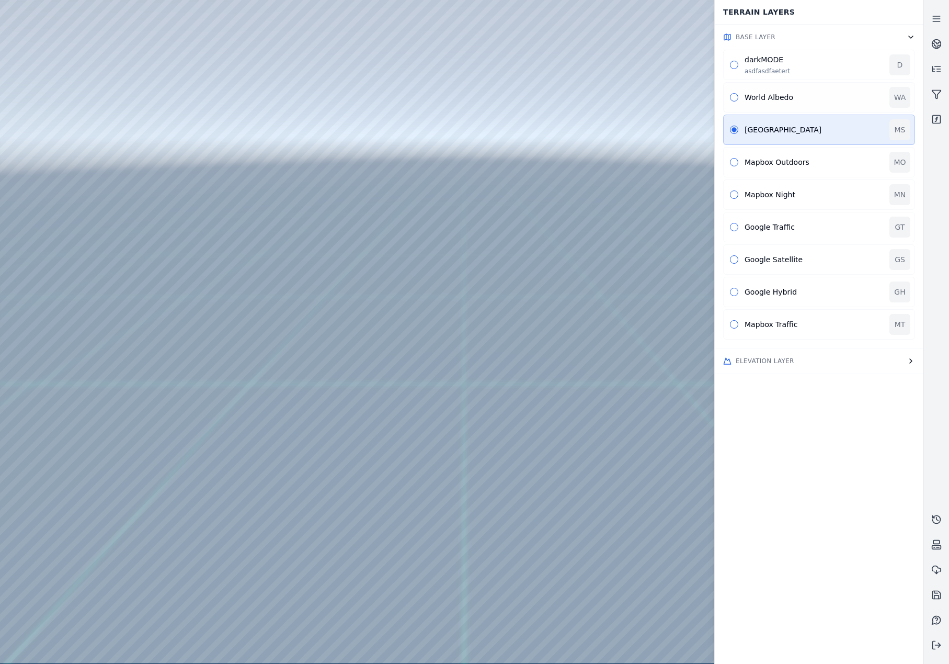
click at [735, 96] on button "button" at bounding box center [734, 97] width 8 height 8
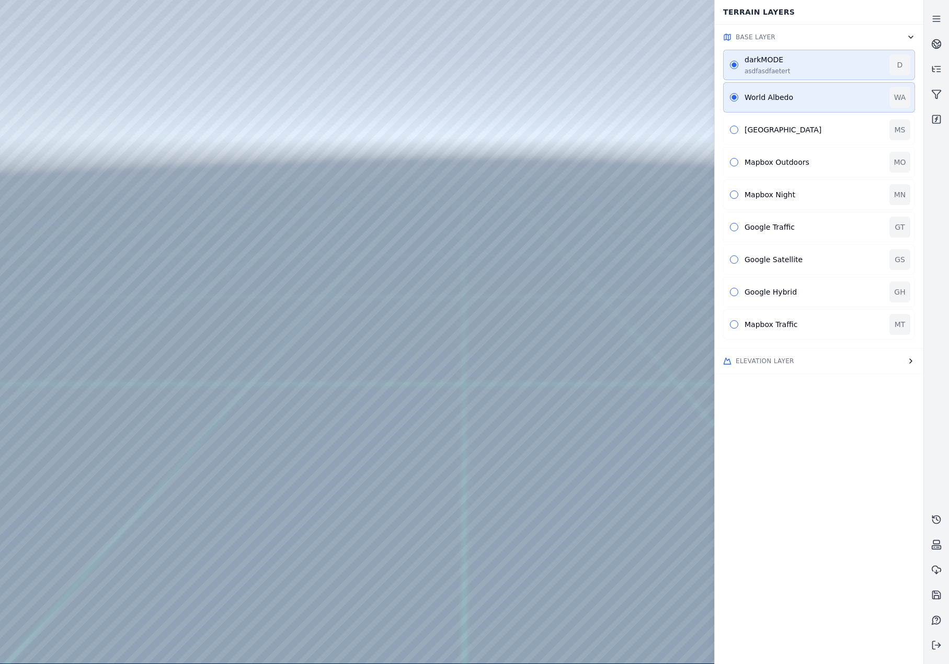
click at [735, 64] on circle "button" at bounding box center [734, 65] width 4 height 4
click at [783, 366] on button "Elevation Layer" at bounding box center [819, 360] width 209 height 25
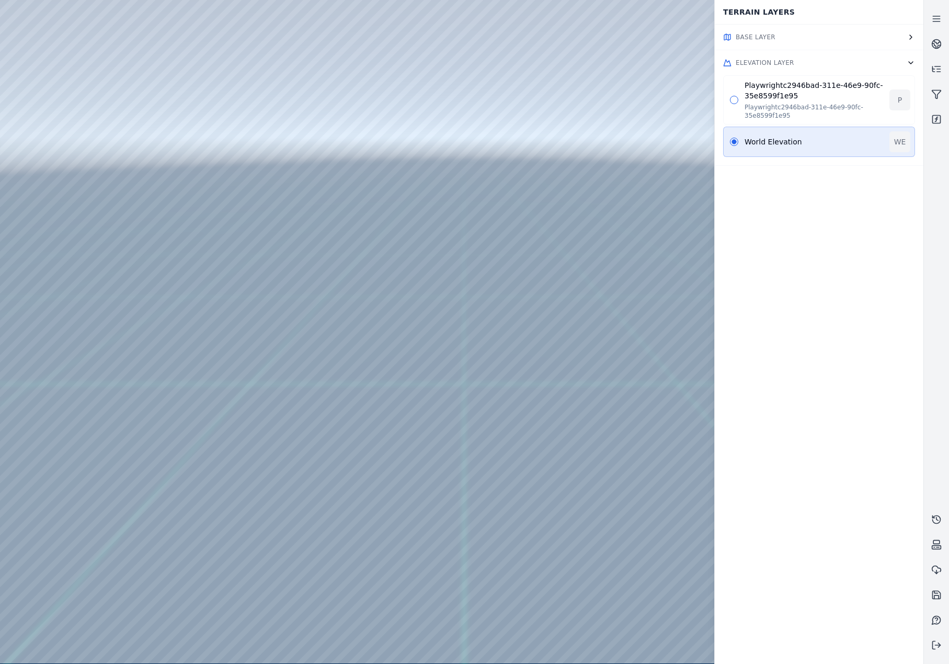
drag, startPoint x: 417, startPoint y: 371, endPoint x: 418, endPoint y: 398, distance: 26.7
click at [804, 34] on button "Base Layer" at bounding box center [819, 37] width 209 height 25
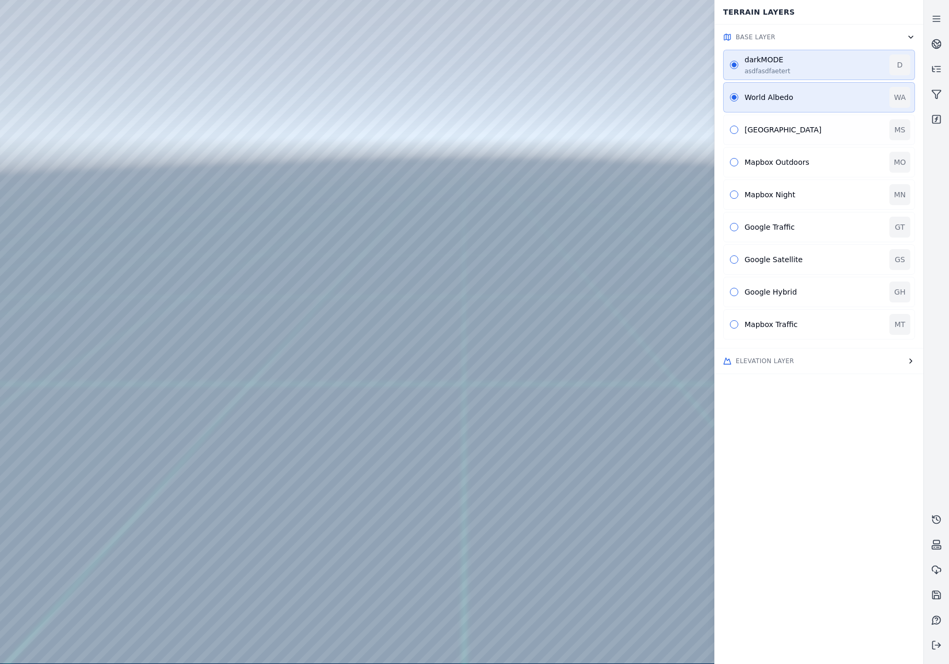
click at [758, 128] on div "[GEOGRAPHIC_DATA]" at bounding box center [814, 129] width 139 height 10
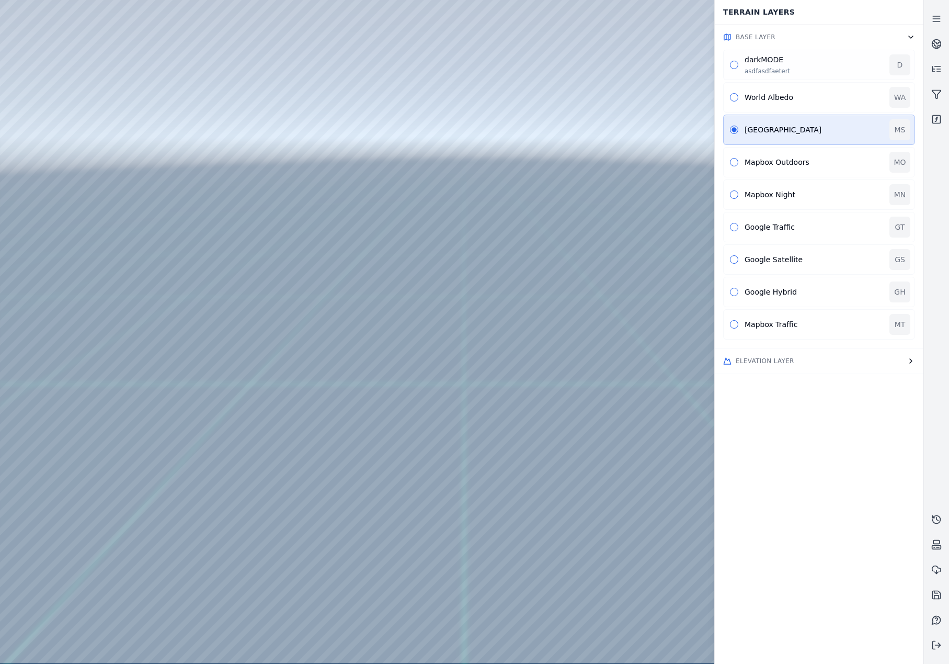
click at [759, 64] on div "darkMODE" at bounding box center [814, 59] width 139 height 10
